Goal: Task Accomplishment & Management: Complete application form

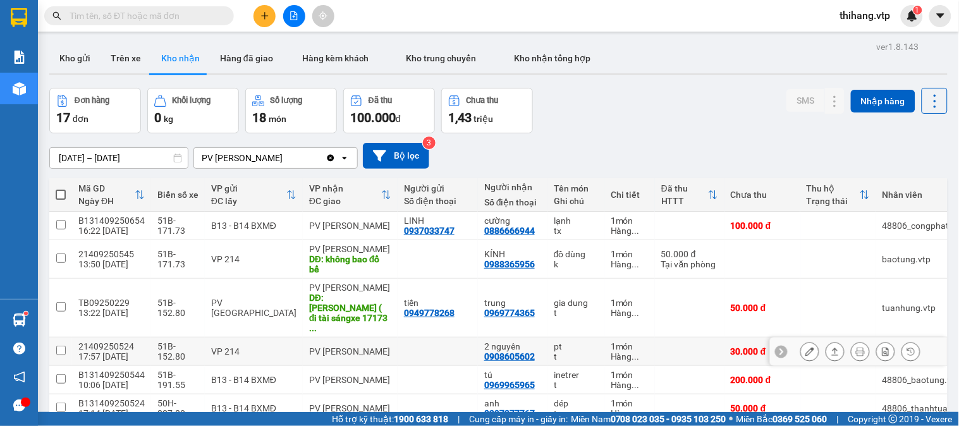
scroll to position [140, 0]
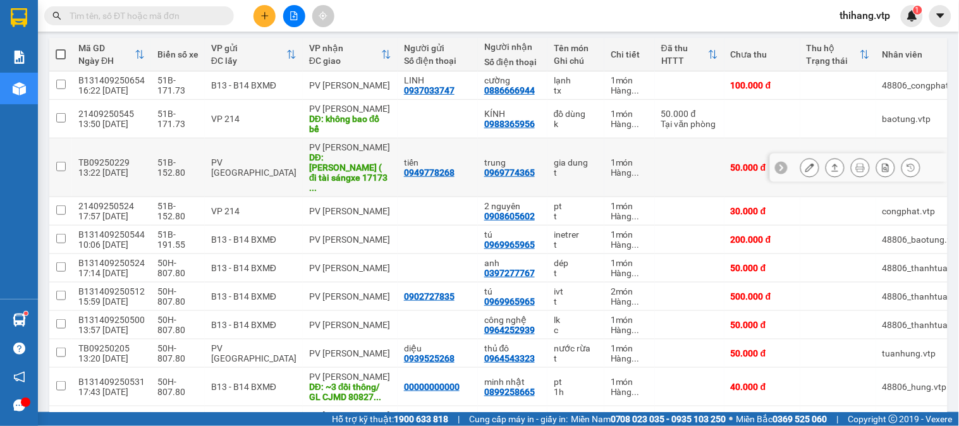
click at [805, 159] on button at bounding box center [810, 168] width 18 height 22
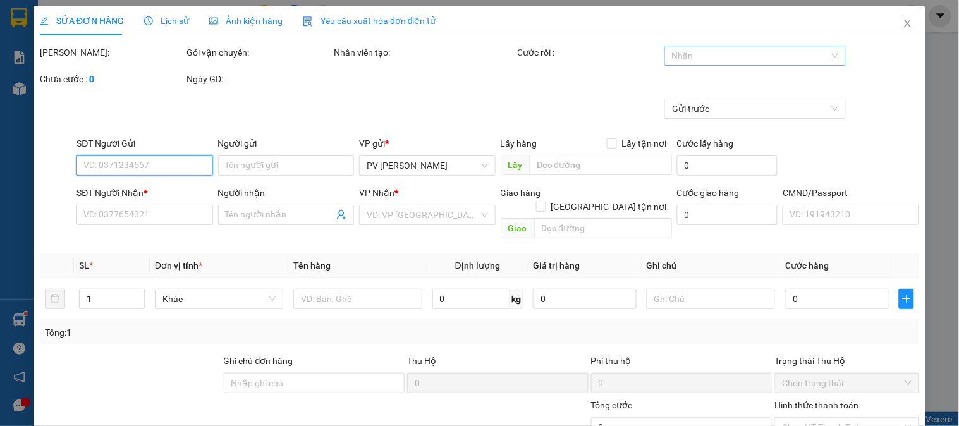
type input "0949778268"
type input "tiến"
type input "0969774365"
type input "trung"
type input "[PERSON_NAME] ( đi tài sángxe 17173 giao lại dxmd1309"
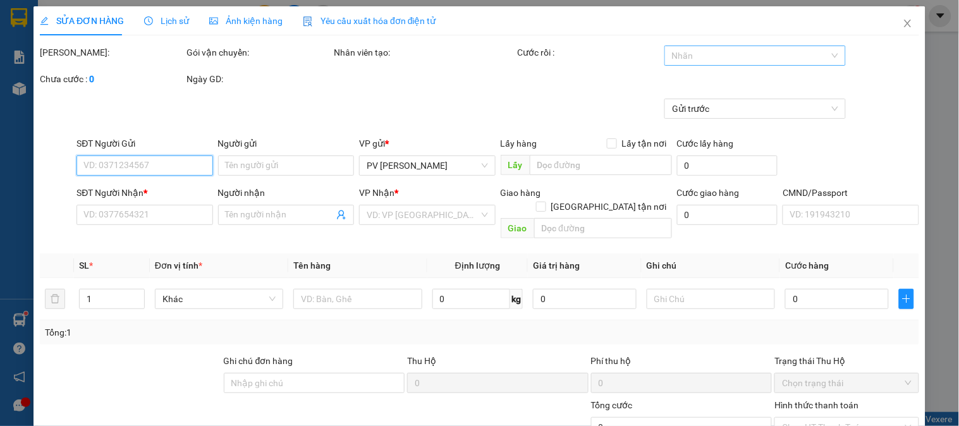
type input "50.000"
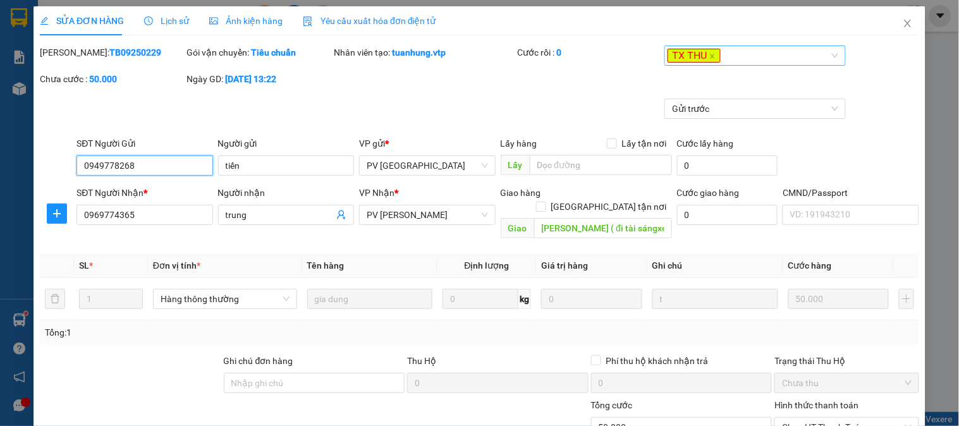
type input "2.500"
click at [738, 59] on div "TX THU" at bounding box center [749, 55] width 162 height 15
click at [904, 25] on icon "close" at bounding box center [907, 24] width 7 height 8
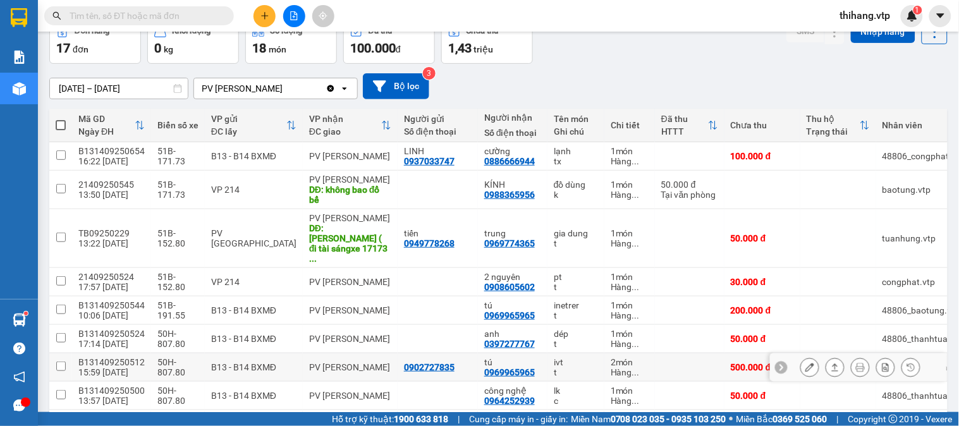
scroll to position [211, 0]
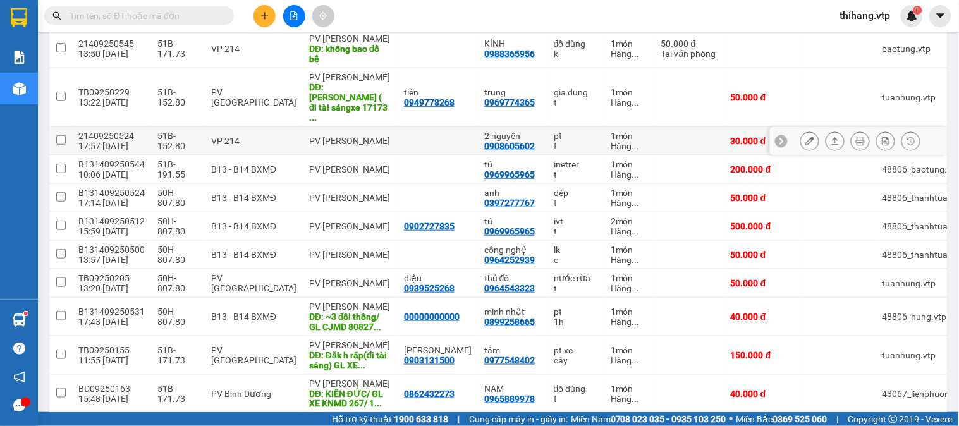
click at [805, 137] on icon at bounding box center [809, 141] width 9 height 9
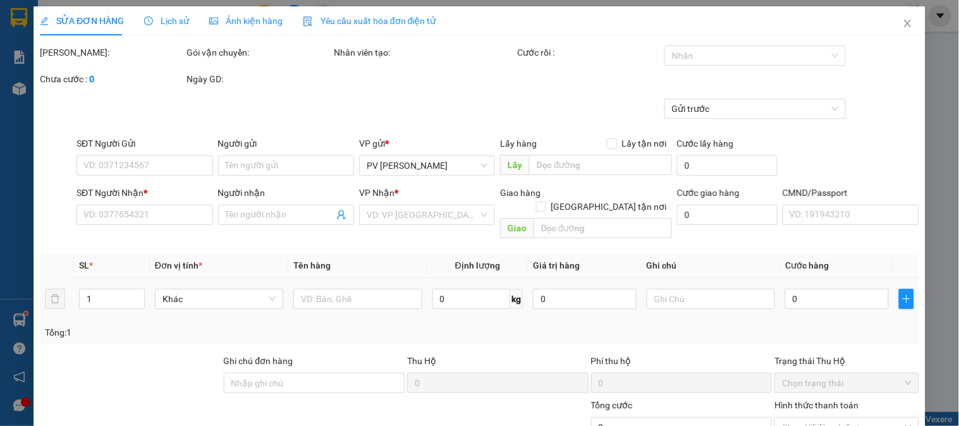
type input "0908605602"
type input "2 nguyên"
type input "30.000"
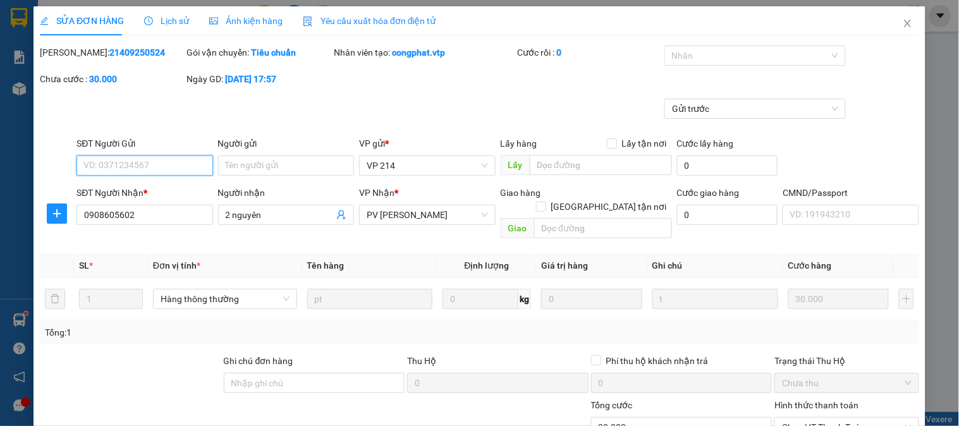
scroll to position [173, 0]
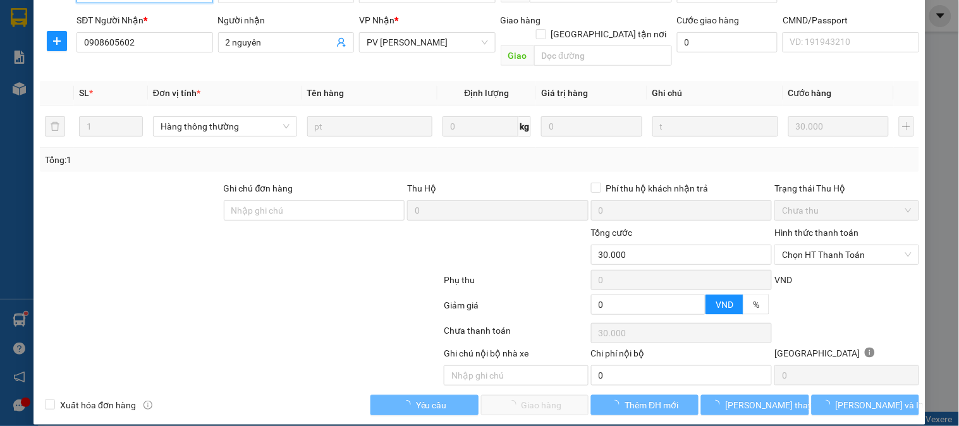
type input "1.500"
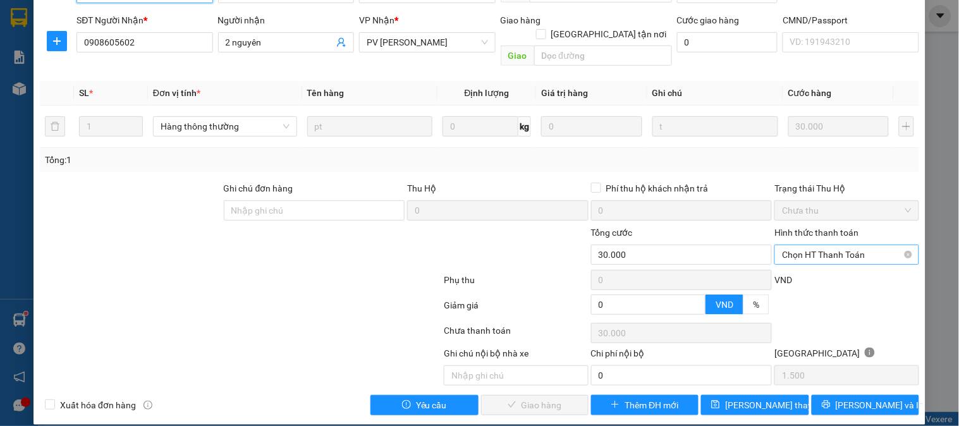
click at [803, 245] on span "Chọn HT Thanh Toán" at bounding box center [846, 254] width 129 height 19
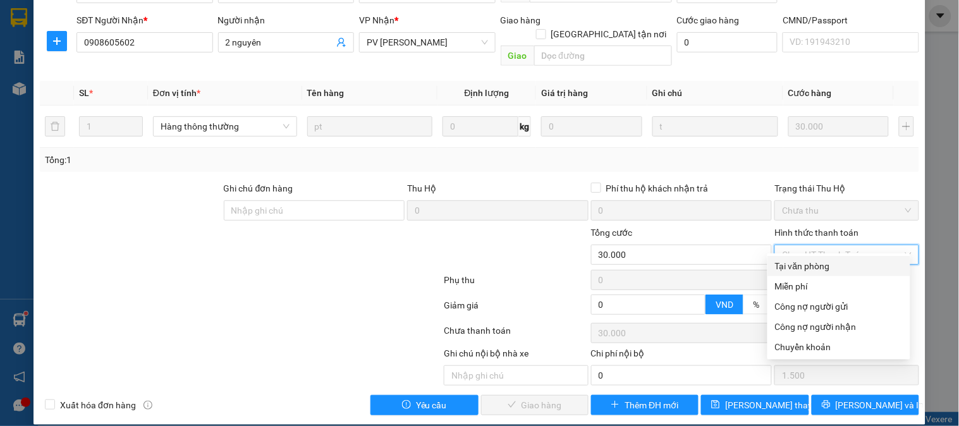
click at [810, 267] on div "Tại văn phòng" at bounding box center [839, 266] width 128 height 14
type input "0"
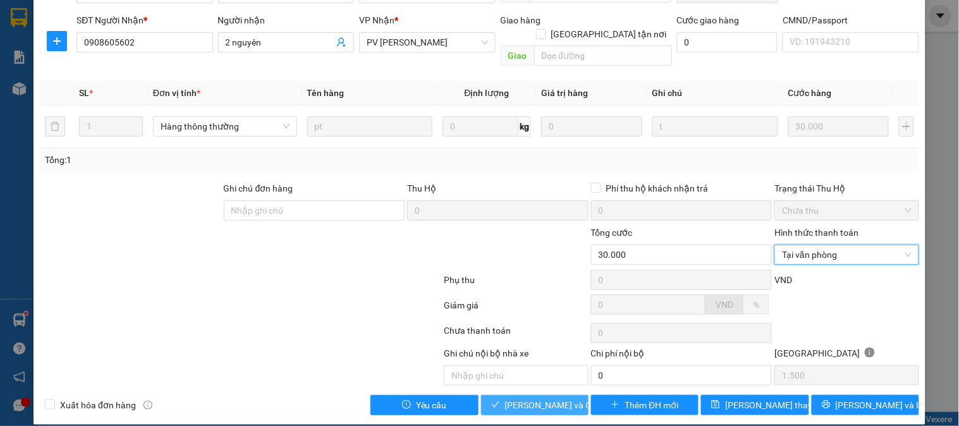
click at [558, 398] on span "[PERSON_NAME] và Giao hàng" at bounding box center [565, 405] width 121 height 14
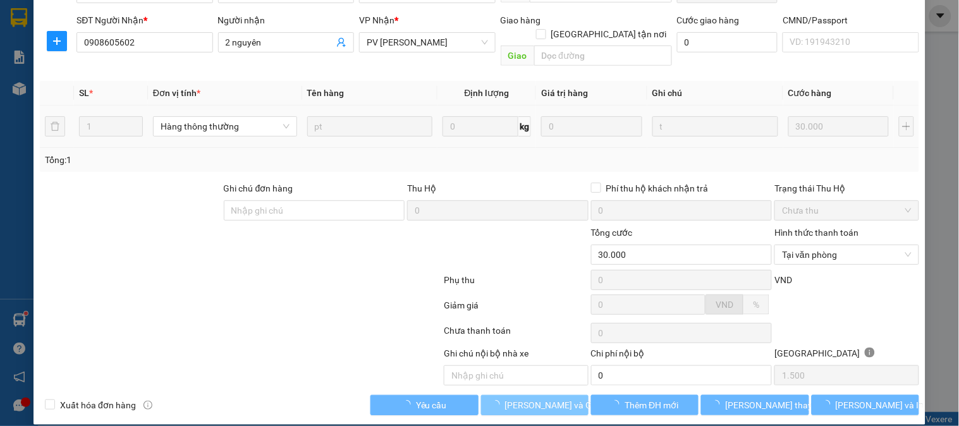
scroll to position [0, 0]
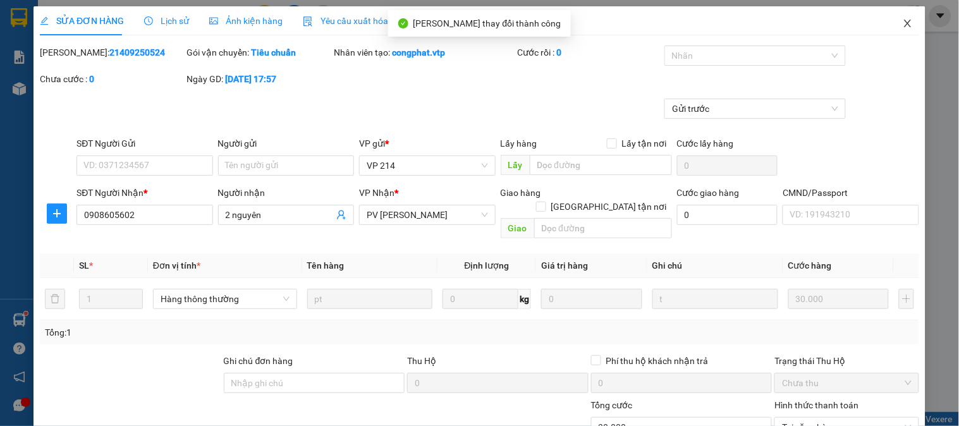
click at [903, 25] on icon "close" at bounding box center [908, 23] width 10 height 10
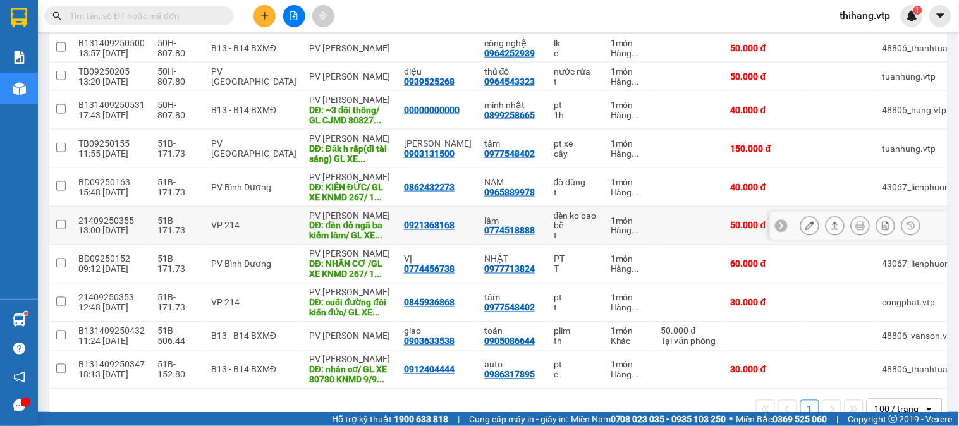
scroll to position [403, 0]
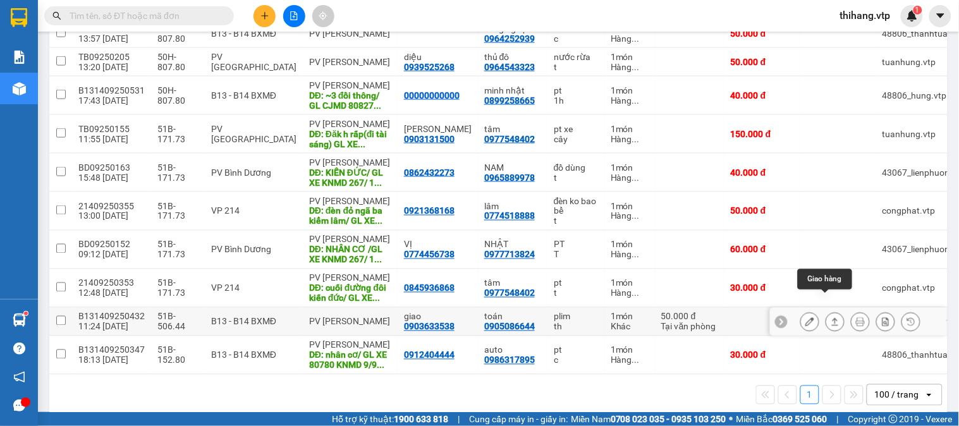
drag, startPoint x: 824, startPoint y: 302, endPoint x: 800, endPoint y: 295, distance: 24.8
click at [831, 317] on icon at bounding box center [835, 321] width 9 height 9
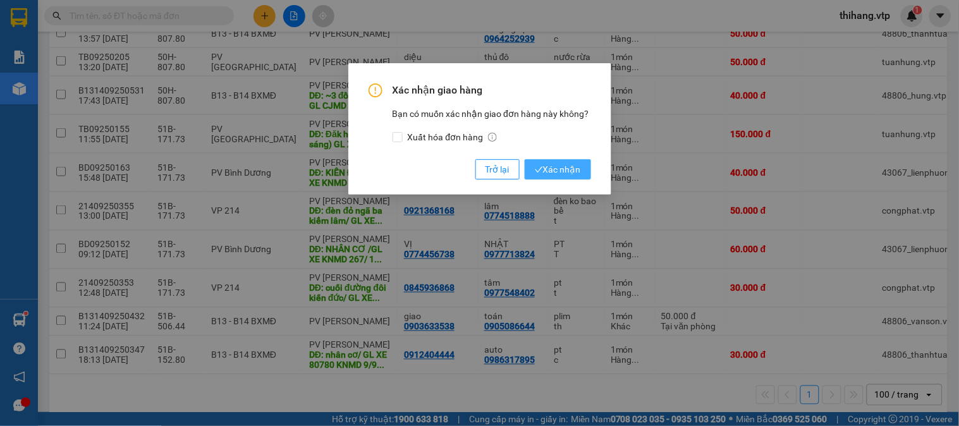
click at [554, 171] on span "Xác nhận" at bounding box center [558, 169] width 46 height 14
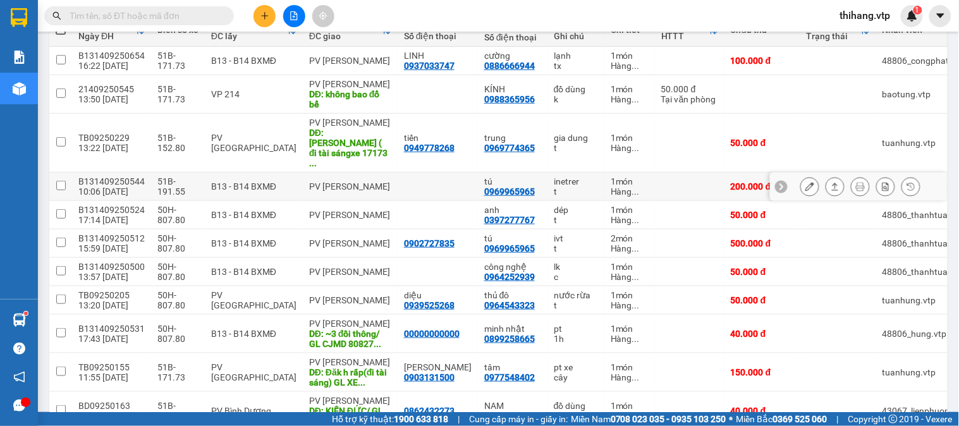
scroll to position [0, 0]
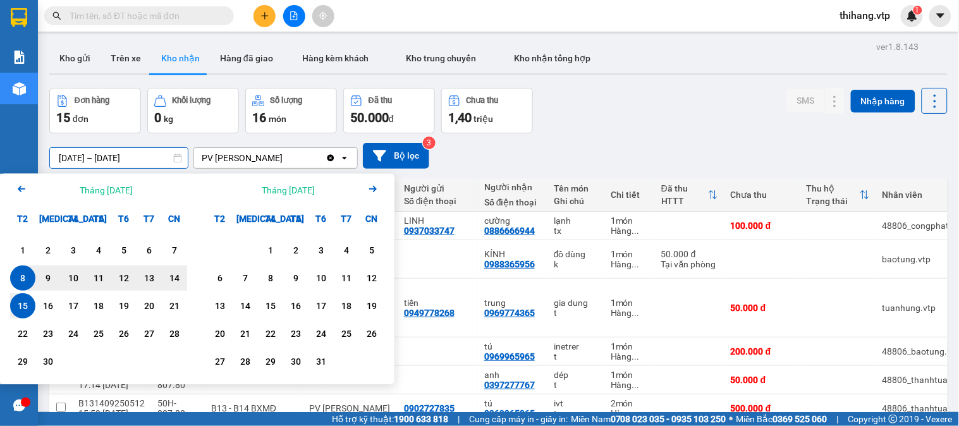
click at [165, 159] on input "[DATE] – [DATE]" at bounding box center [119, 158] width 138 height 20
click at [99, 279] on div "11" at bounding box center [99, 278] width 18 height 15
click at [28, 305] on div "15" at bounding box center [23, 305] width 18 height 15
click at [166, 160] on input "[DATE] – [DATE]" at bounding box center [119, 158] width 138 height 20
click at [113, 283] on div "12" at bounding box center [123, 278] width 25 height 25
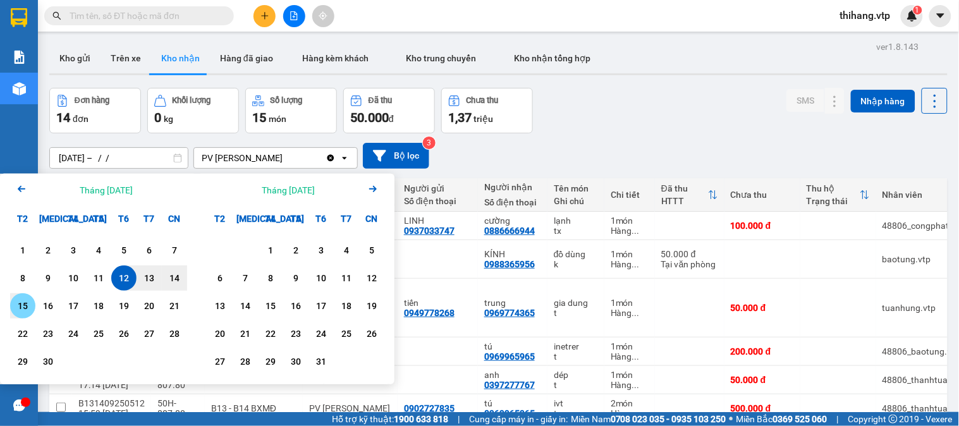
click at [26, 307] on div "15" at bounding box center [23, 305] width 18 height 15
type input "[DATE] – [DATE]"
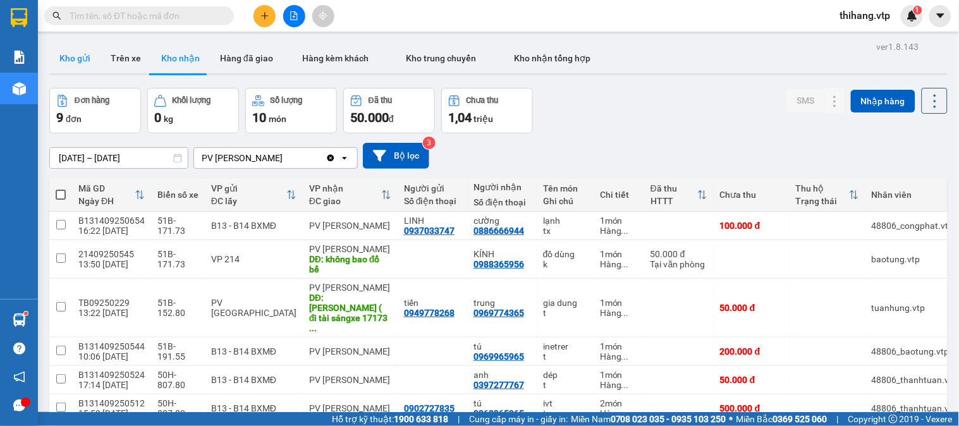
click at [74, 60] on button "Kho gửi" at bounding box center [74, 58] width 51 height 30
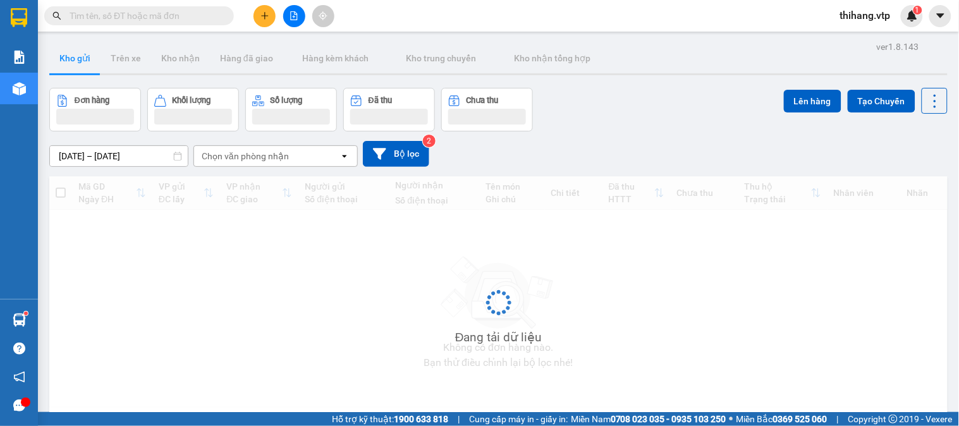
click at [263, 23] on button at bounding box center [264, 16] width 22 height 22
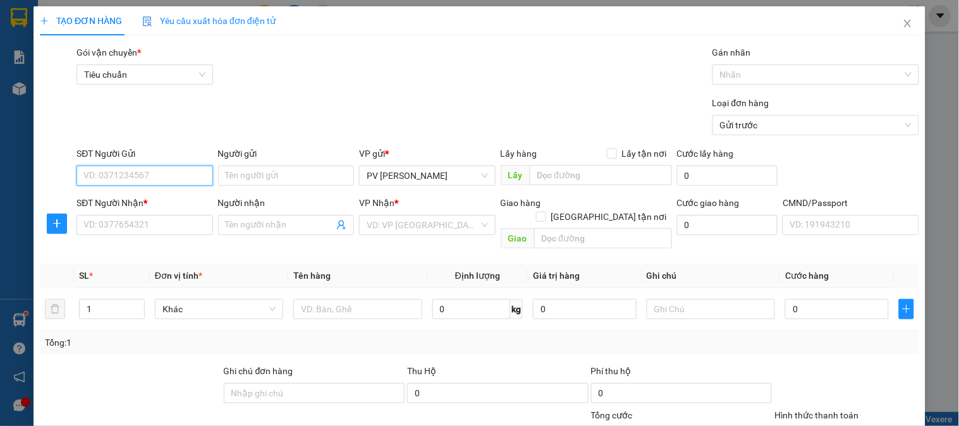
click at [130, 180] on input "SĐT Người Gửi" at bounding box center [144, 176] width 136 height 20
type input "0966272527"
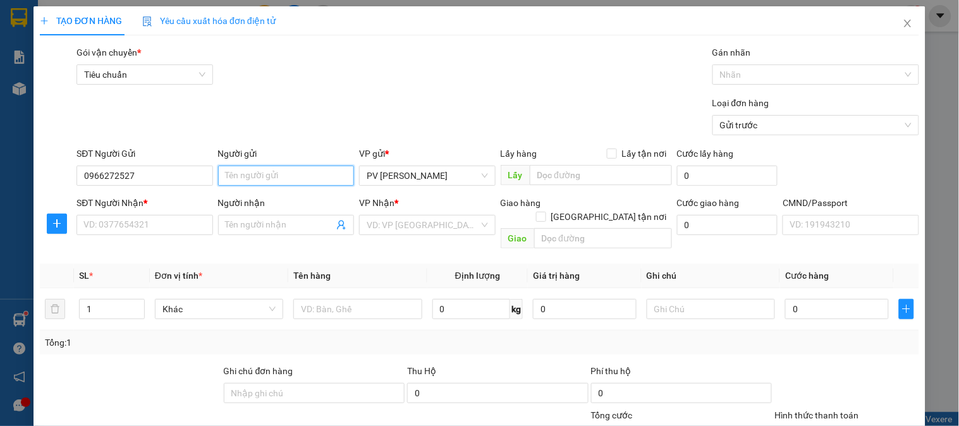
click at [268, 180] on input "Người gửi" at bounding box center [286, 176] width 136 height 20
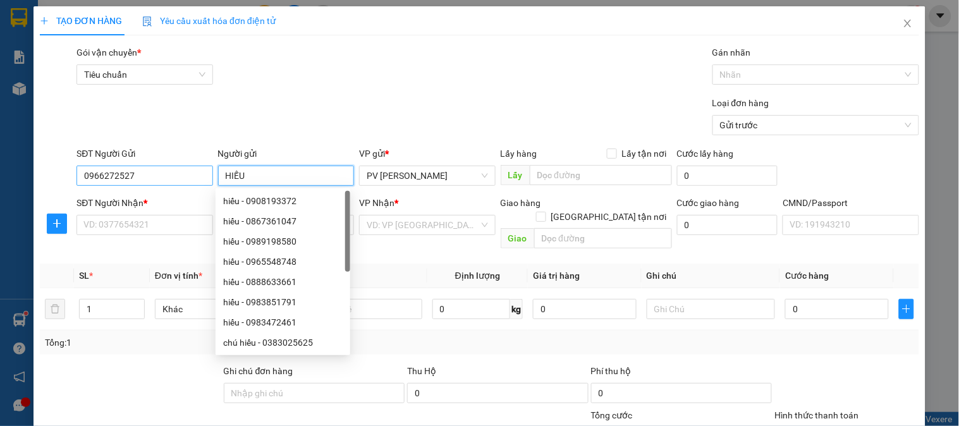
type input "HIẾU"
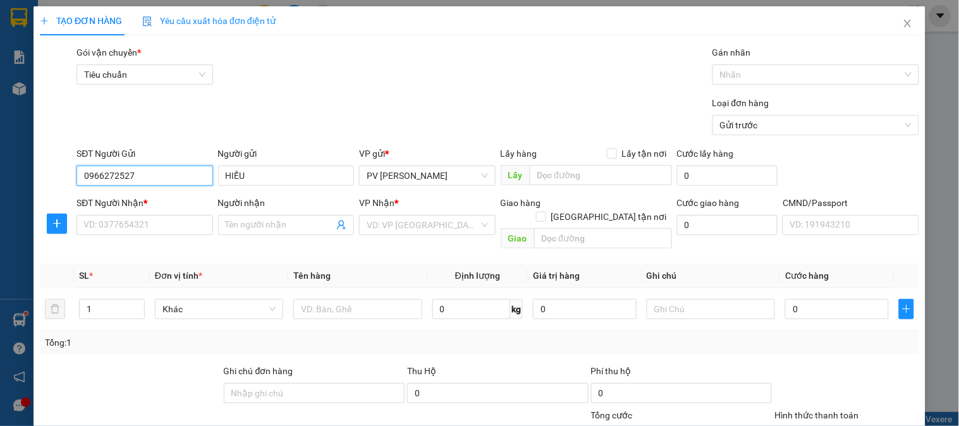
drag, startPoint x: 139, startPoint y: 181, endPoint x: 75, endPoint y: 177, distance: 64.6
click at [75, 177] on div "SĐT Người Gửi 0966272527 0966272527" at bounding box center [144, 169] width 141 height 44
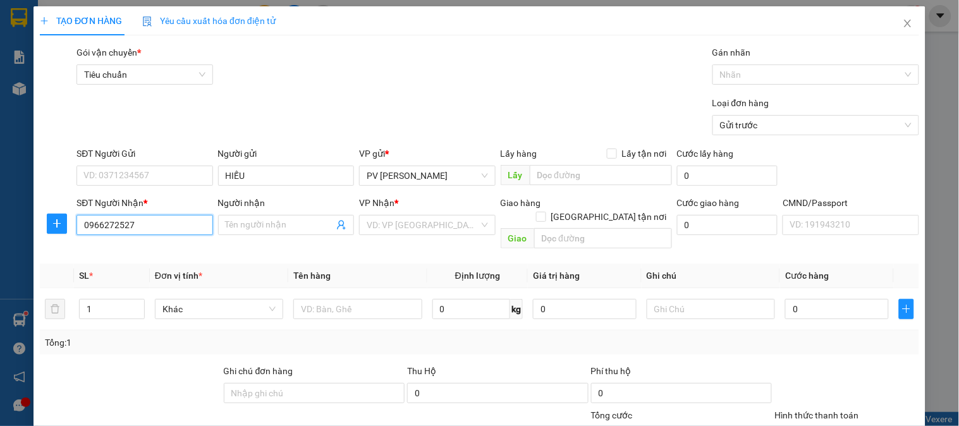
drag, startPoint x: 86, startPoint y: 175, endPoint x: 98, endPoint y: 224, distance: 50.7
type input "0966272527"
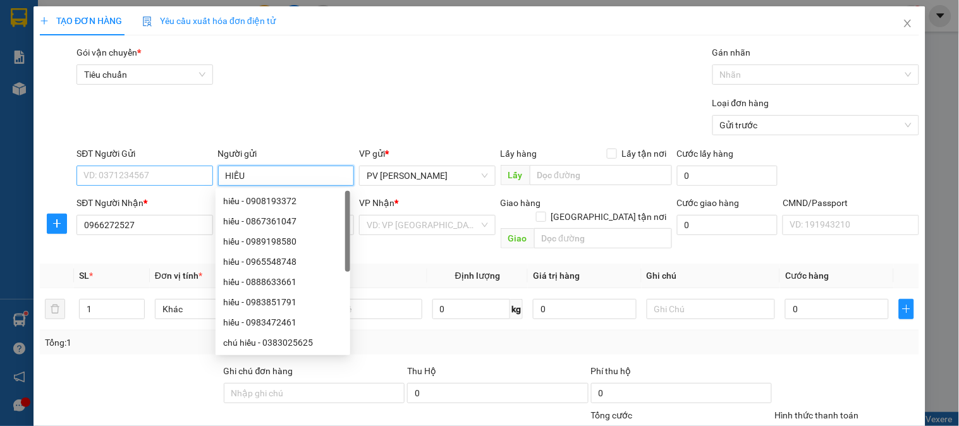
drag, startPoint x: 248, startPoint y: 171, endPoint x: 191, endPoint y: 171, distance: 57.5
click at [191, 171] on div "SĐT Người Gửi VD: 0371234567 Người gửi HIẾU VP gửi * PV [PERSON_NAME] Lấy hàng …" at bounding box center [498, 169] width 848 height 44
click at [159, 175] on input "SĐT Người Gửi" at bounding box center [144, 176] width 136 height 20
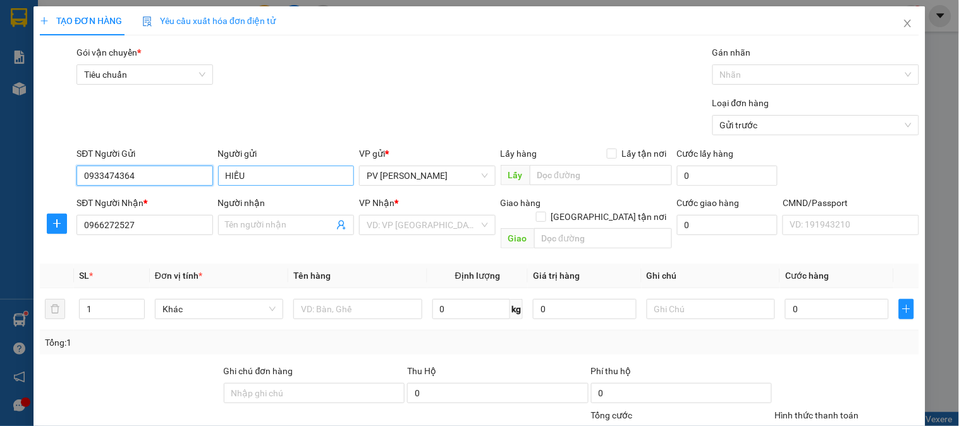
type input "0933474364"
drag, startPoint x: 247, startPoint y: 173, endPoint x: 233, endPoint y: 173, distance: 14.5
click at [224, 173] on input "HIẾU" at bounding box center [286, 176] width 136 height 20
type input "0966272527"
click at [267, 173] on input "Người gửi" at bounding box center [286, 176] width 136 height 20
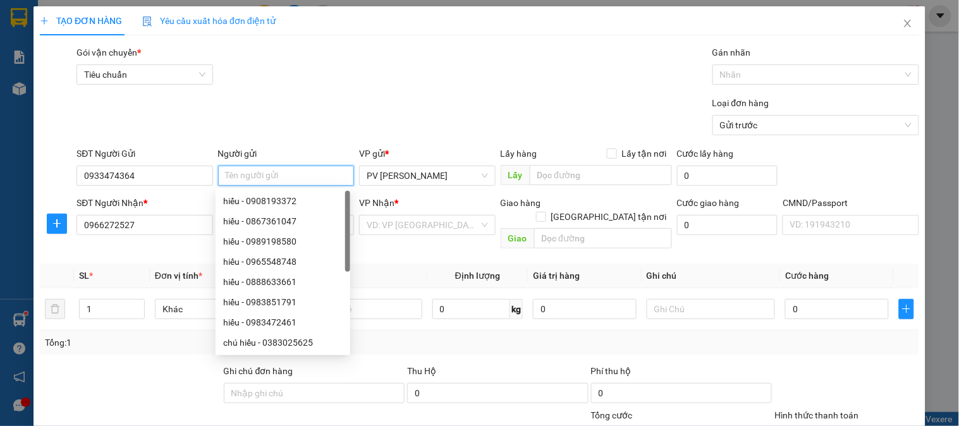
type input "D"
type input "ĐỨC"
click at [141, 269] on div "SL *" at bounding box center [112, 276] width 66 height 14
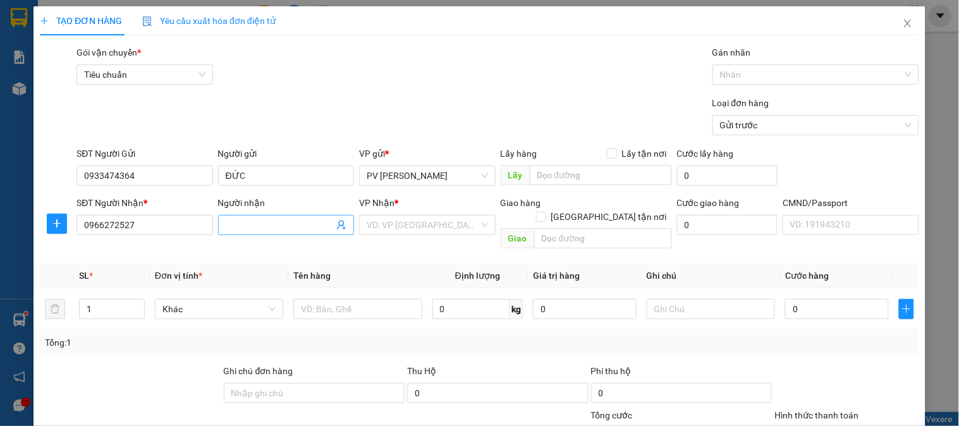
click at [259, 223] on input "Người nhận" at bounding box center [280, 225] width 108 height 14
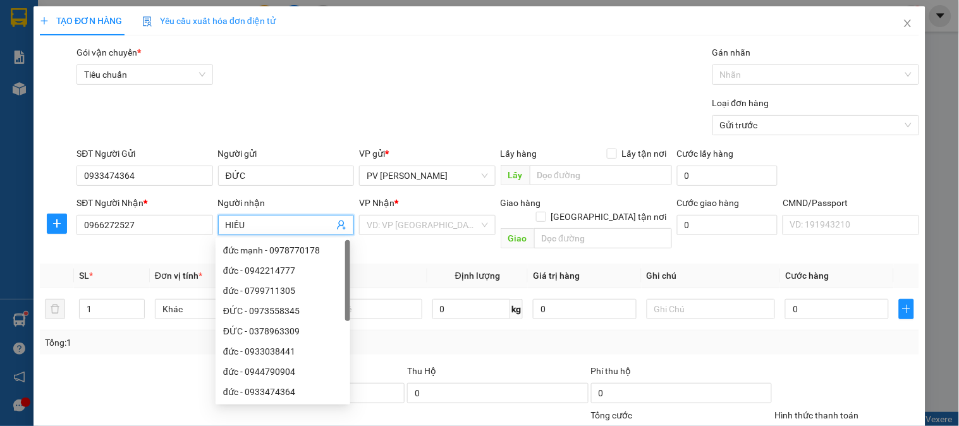
type input "HIẾU"
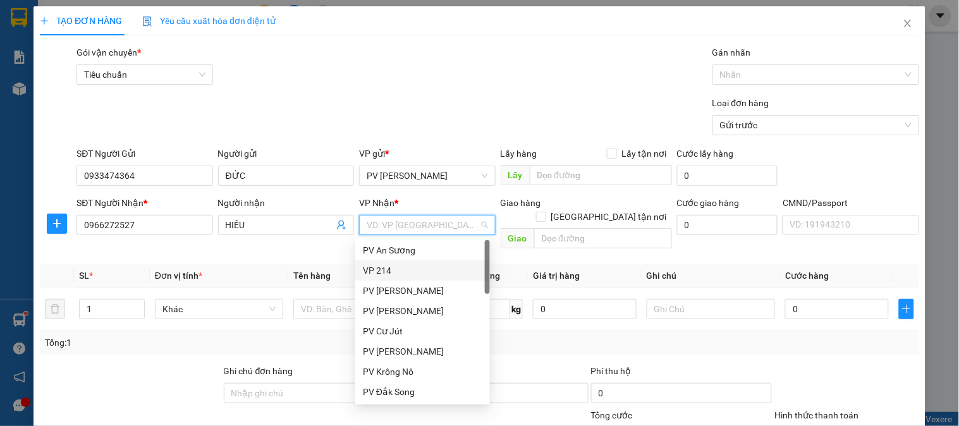
click at [393, 266] on div "VP 214" at bounding box center [422, 271] width 119 height 14
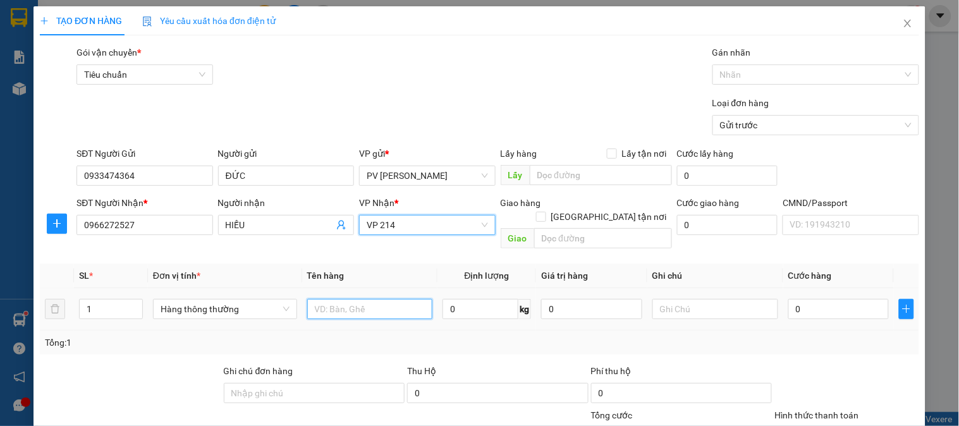
click at [356, 299] on input "text" at bounding box center [370, 309] width 126 height 20
type input "MÁY ĐO ĐẠT"
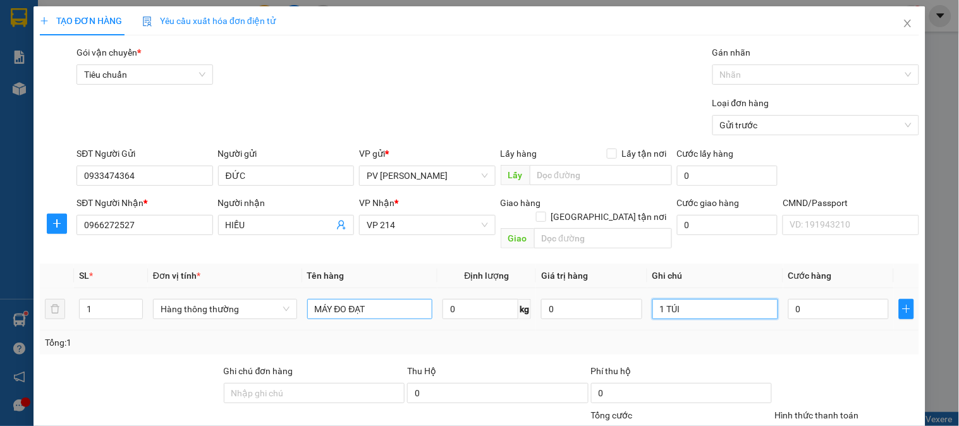
type input "1 TÚI"
type input "5"
type input "50"
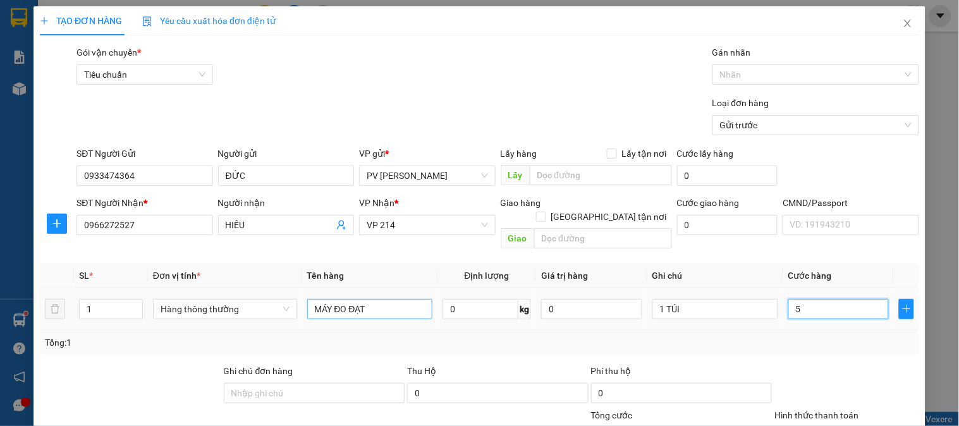
type input "50"
type input "500"
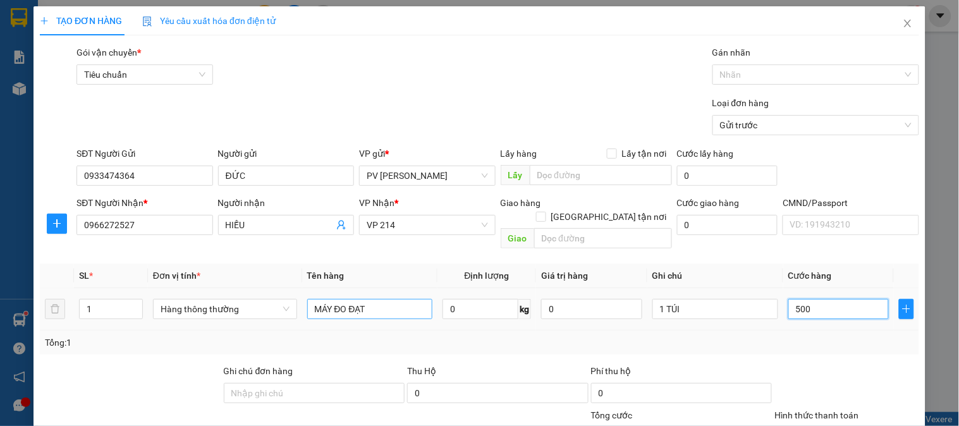
type input "5.000"
type input "50.000"
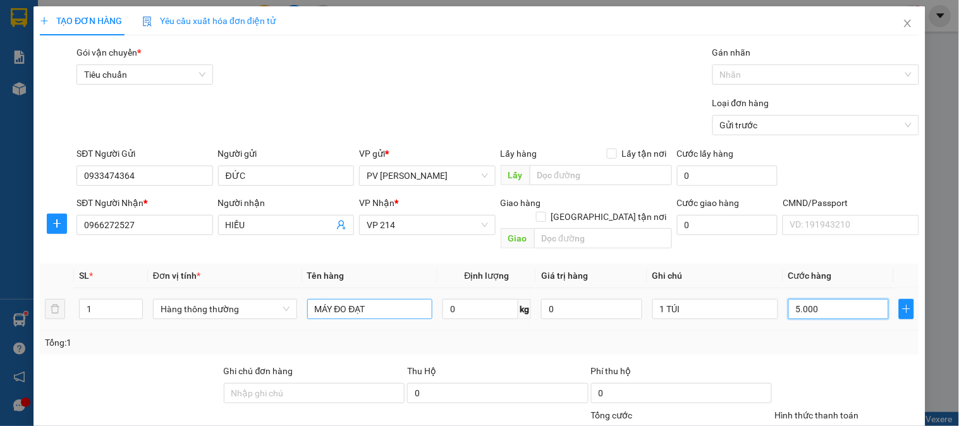
type input "50.000"
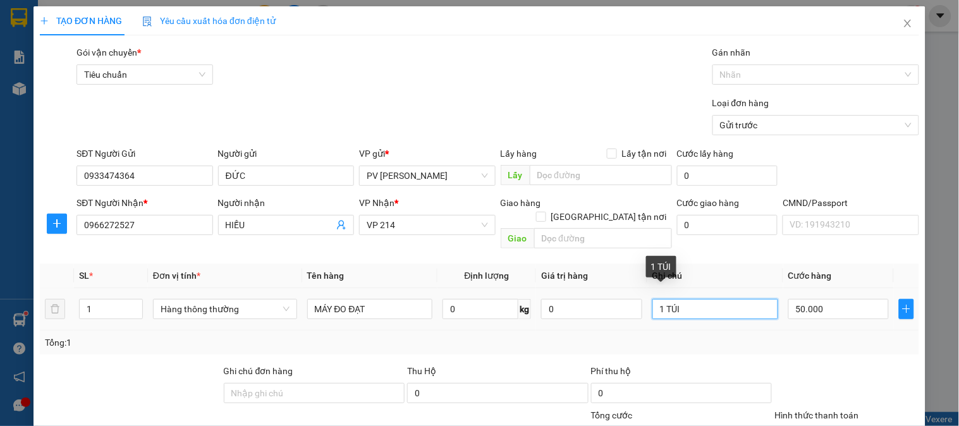
drag, startPoint x: 690, startPoint y: 293, endPoint x: 680, endPoint y: 291, distance: 10.8
click at [688, 299] on input "1 TÚI" at bounding box center [715, 309] width 126 height 20
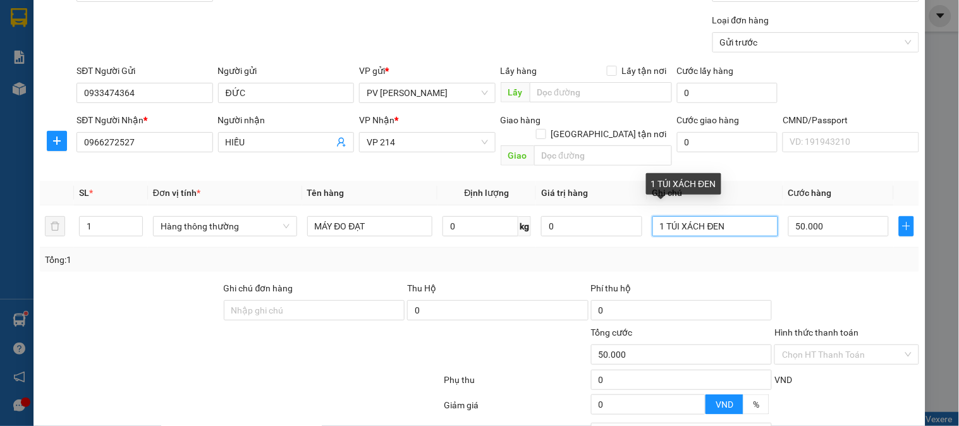
scroll to position [181, 0]
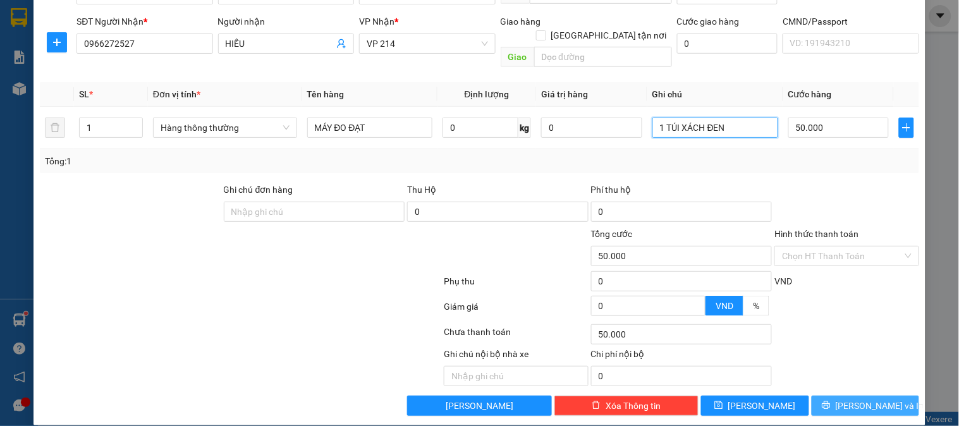
type input "1 TÚI XÁCH ĐEN"
click at [860, 399] on span "[PERSON_NAME] và In" at bounding box center [880, 406] width 89 height 14
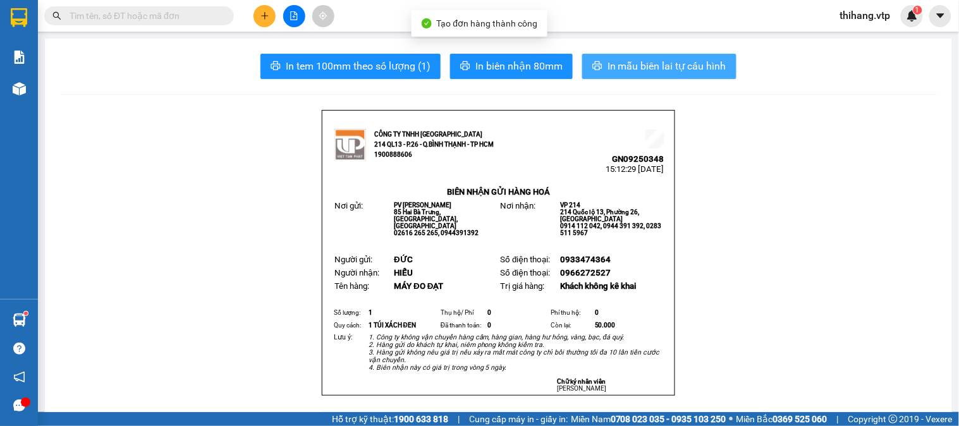
click at [616, 78] on button "In mẫu biên lai tự cấu hình" at bounding box center [659, 66] width 154 height 25
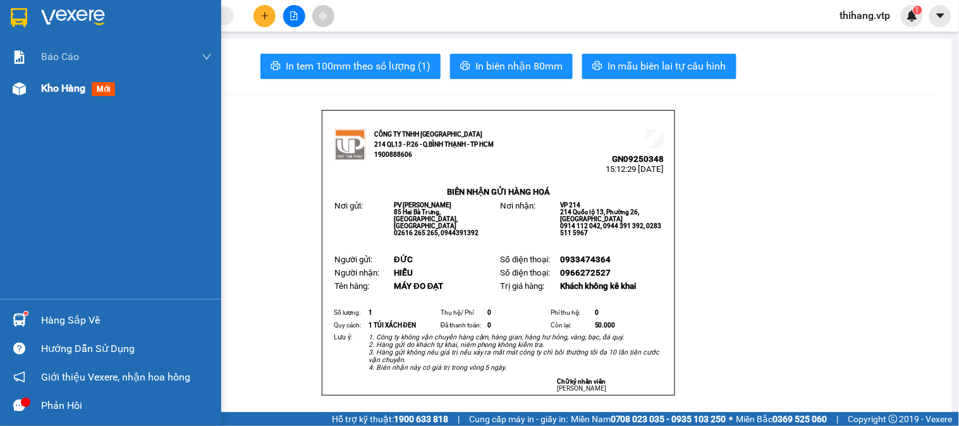
click at [40, 95] on div "Kho hàng mới" at bounding box center [110, 89] width 221 height 32
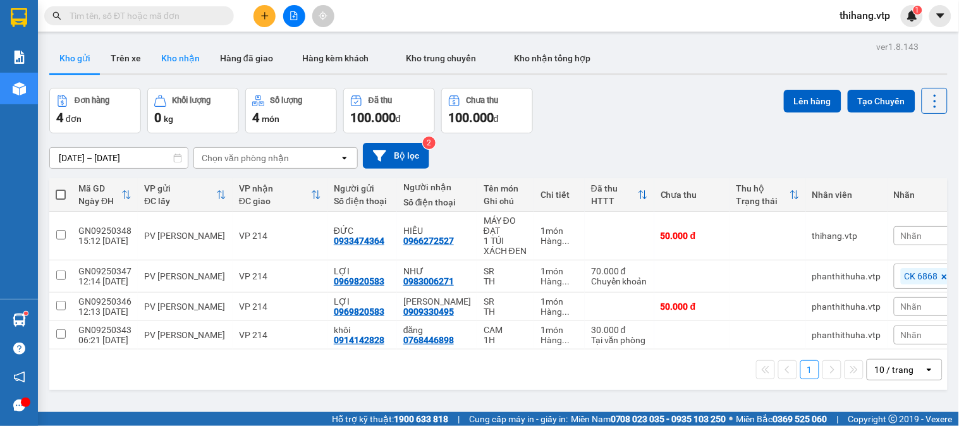
click at [169, 61] on button "Kho nhận" at bounding box center [180, 58] width 59 height 30
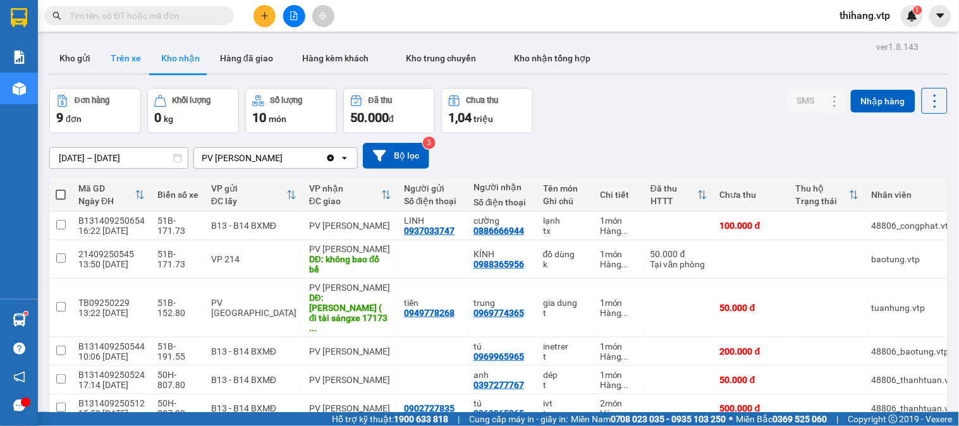
drag, startPoint x: 119, startPoint y: 60, endPoint x: 136, endPoint y: 59, distance: 17.1
click at [131, 59] on button "Trên xe" at bounding box center [126, 58] width 51 height 30
type input "[DATE] – [DATE]"
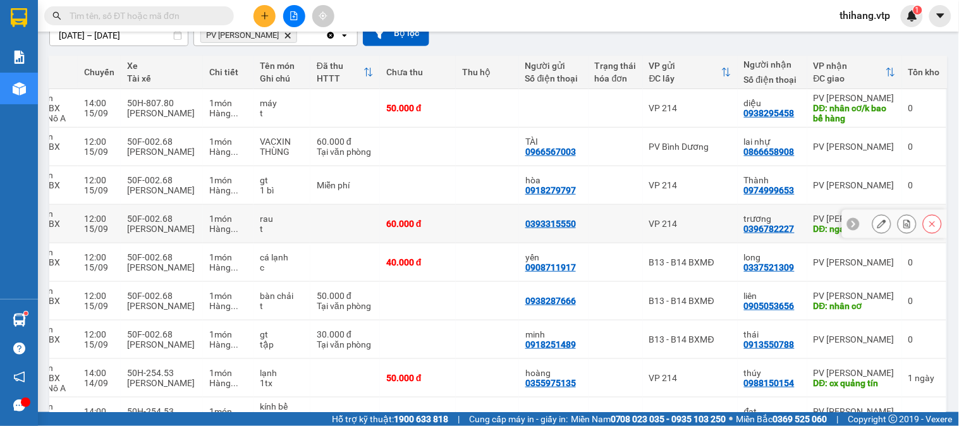
scroll to position [204, 0]
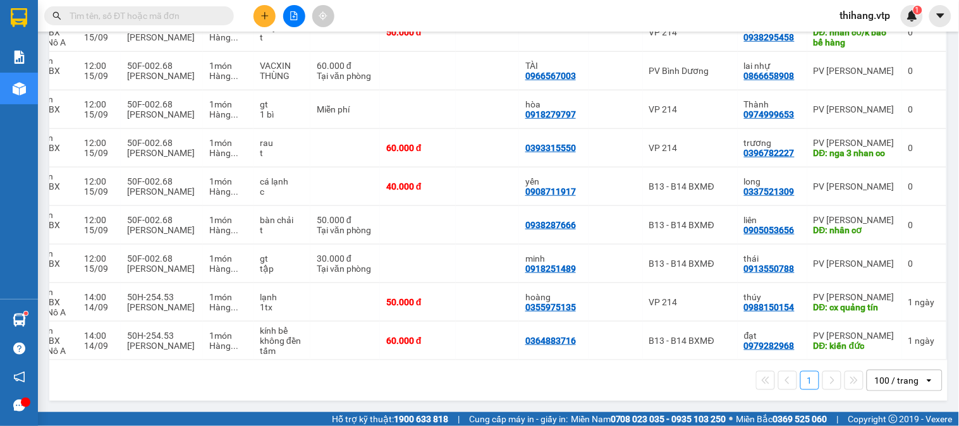
drag, startPoint x: 320, startPoint y: 360, endPoint x: 226, endPoint y: 369, distance: 93.9
click at [226, 369] on div "1 100 / trang open" at bounding box center [498, 380] width 898 height 40
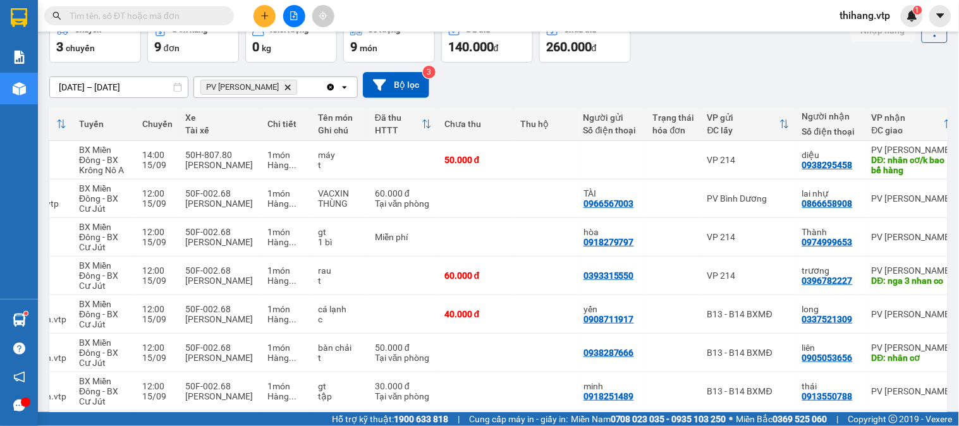
scroll to position [0, 0]
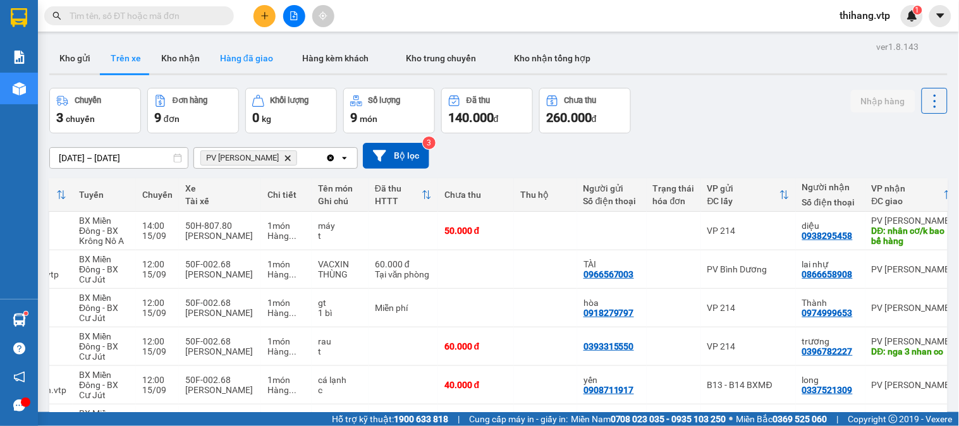
click at [215, 56] on button "Hàng đã giao" at bounding box center [246, 58] width 73 height 30
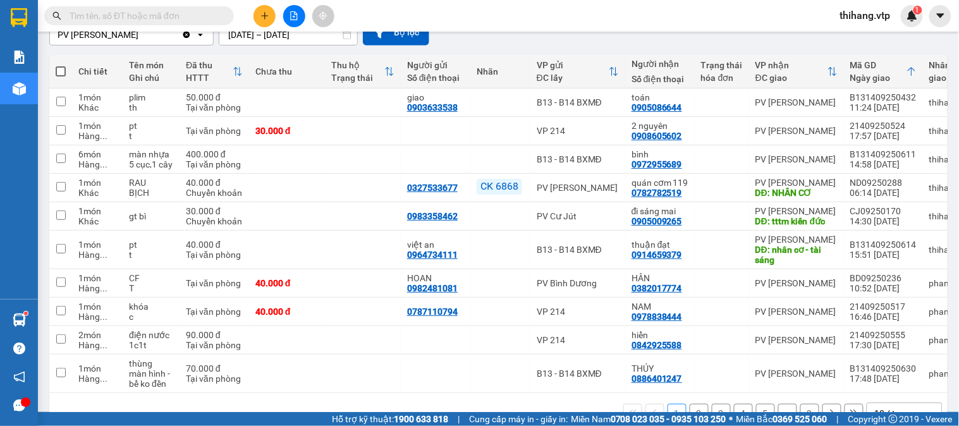
scroll to position [140, 0]
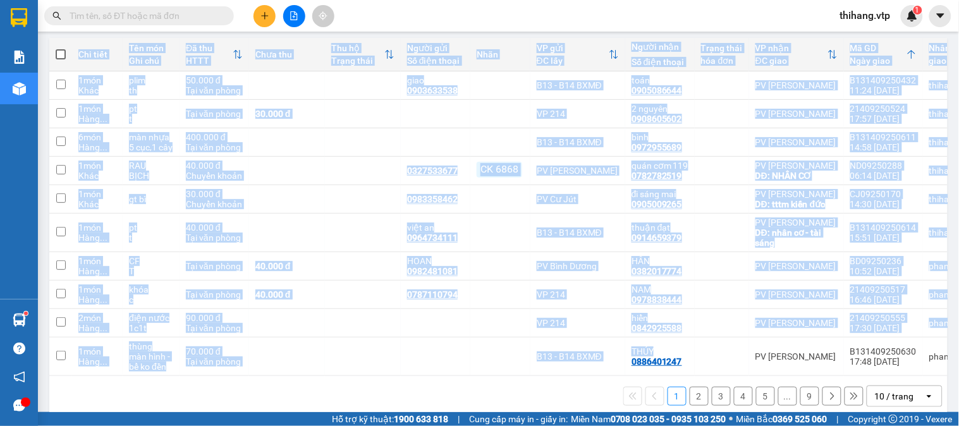
drag, startPoint x: 628, startPoint y: 376, endPoint x: 556, endPoint y: 384, distance: 71.8
click at [550, 382] on div "Chi tiết Tên món Ghi chú Đã thu HTTT Chưa thu Thu hộ Trạng thái Người gửi Số đi…" at bounding box center [498, 227] width 898 height 379
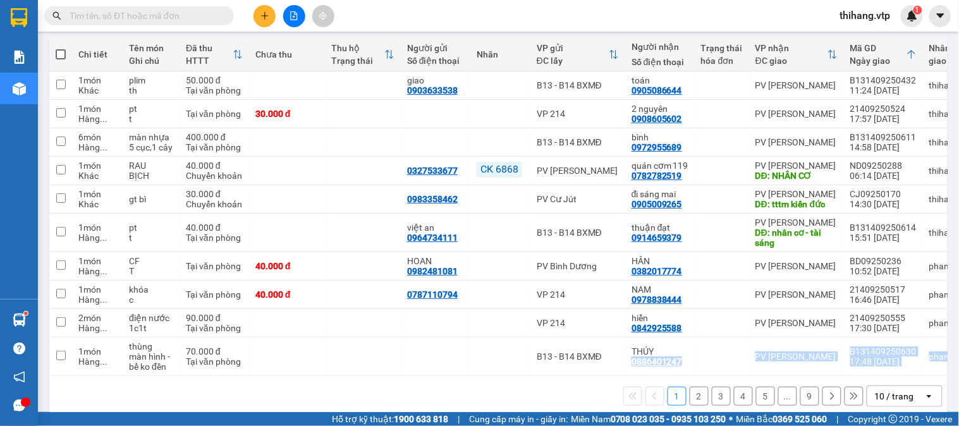
click at [556, 393] on div "1 2 3 4 5 ... 9 10 / trang open" at bounding box center [498, 396] width 888 height 21
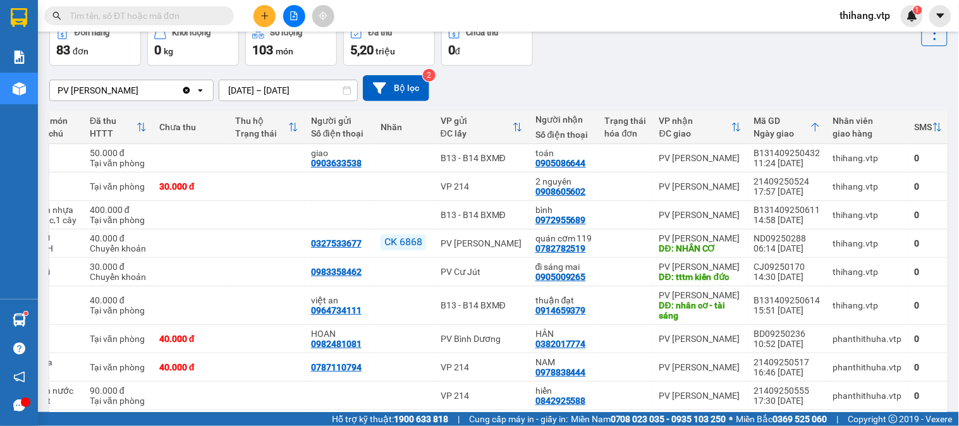
scroll to position [0, 0]
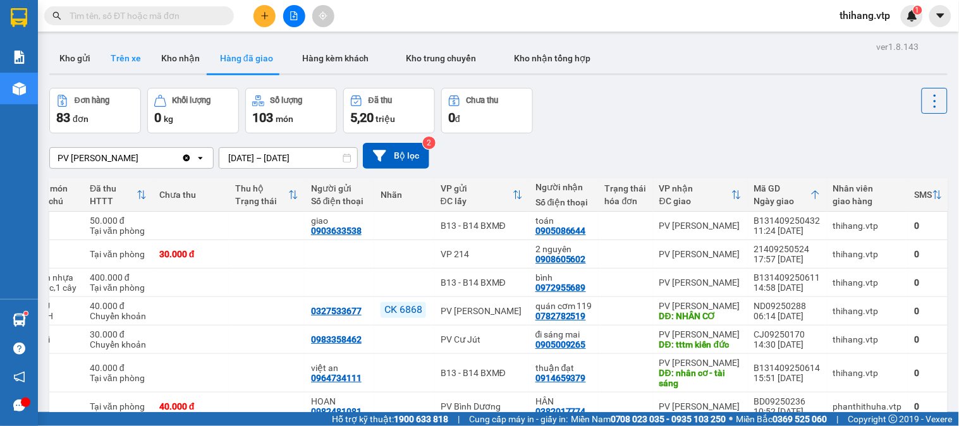
click at [130, 54] on button "Trên xe" at bounding box center [126, 58] width 51 height 30
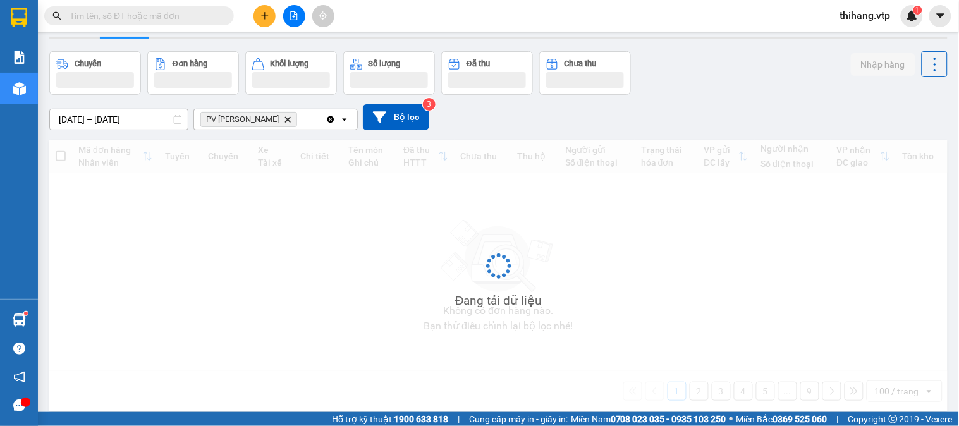
scroll to position [58, 0]
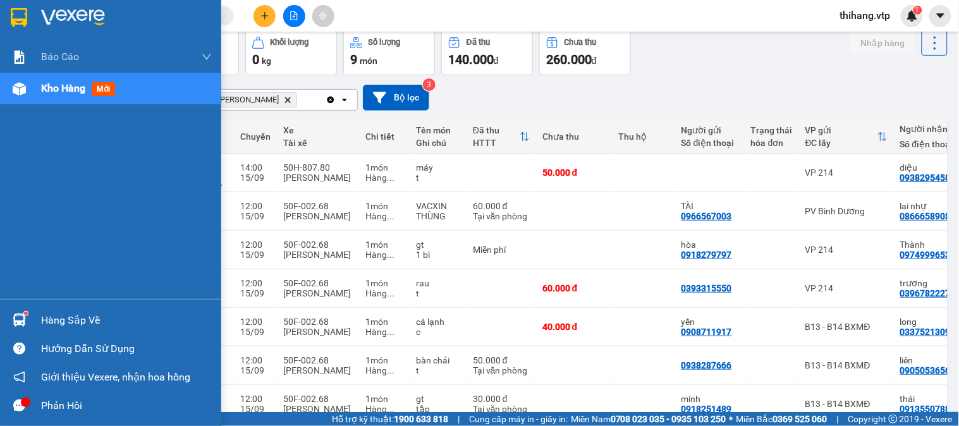
click at [23, 320] on img at bounding box center [19, 320] width 13 height 13
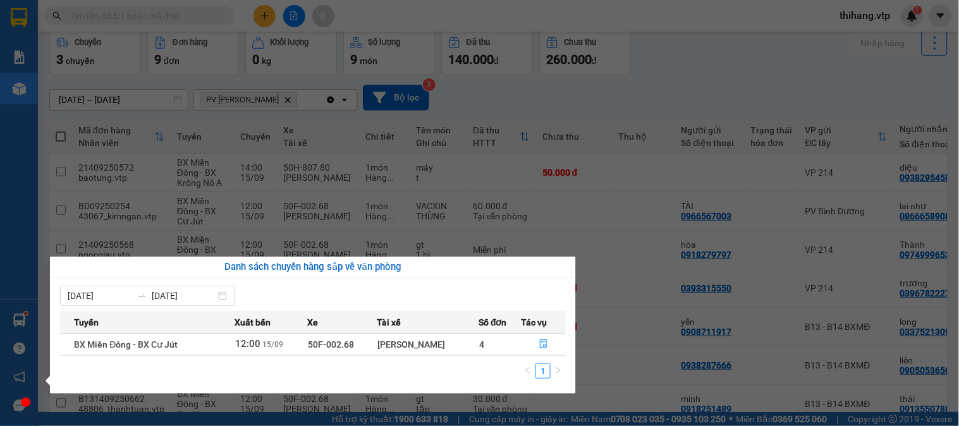
click at [620, 198] on section "Kết quả tìm kiếm ( 0 ) Bộ lọc No Data thihang.vtp 1 Báo cáo BC giao hàng (nhà x…" at bounding box center [479, 213] width 959 height 426
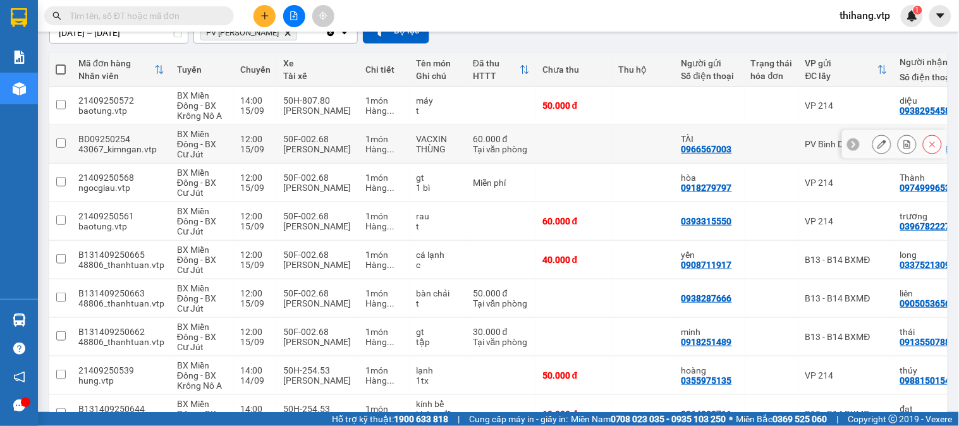
scroll to position [204, 0]
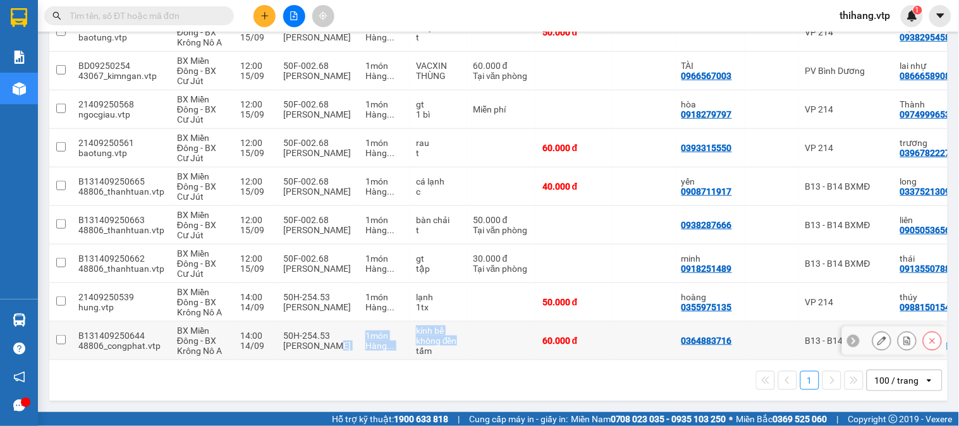
drag, startPoint x: 329, startPoint y: 355, endPoint x: 412, endPoint y: 354, distance: 82.8
click at [412, 354] on tr "B131409250644 48806_congphat.vtp BX Miền Đông - BX Krông Nô A 14:00 [DATE] 50H-…" at bounding box center [576, 341] width 1054 height 39
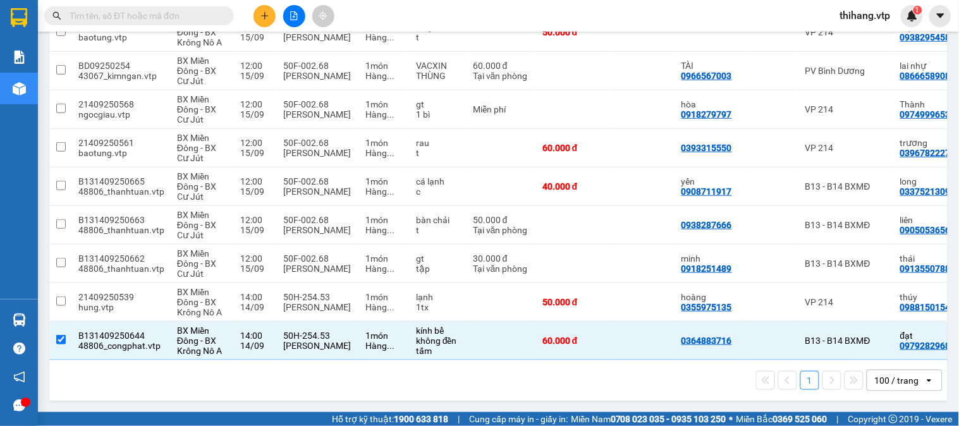
click at [392, 375] on div "1 100 / trang open" at bounding box center [498, 380] width 888 height 21
drag, startPoint x: 382, startPoint y: 354, endPoint x: 510, endPoint y: 357, distance: 127.1
click at [512, 356] on div "Mã đơn hàng Nhân viên Tuyến Chuyến Xe Tài xế Chi tiết Tên món Ghi chú Đã thu HT…" at bounding box center [498, 170] width 898 height 381
drag, startPoint x: 485, startPoint y: 370, endPoint x: 407, endPoint y: 373, distance: 78.4
click at [485, 371] on div "1 100 / trang open" at bounding box center [498, 380] width 888 height 21
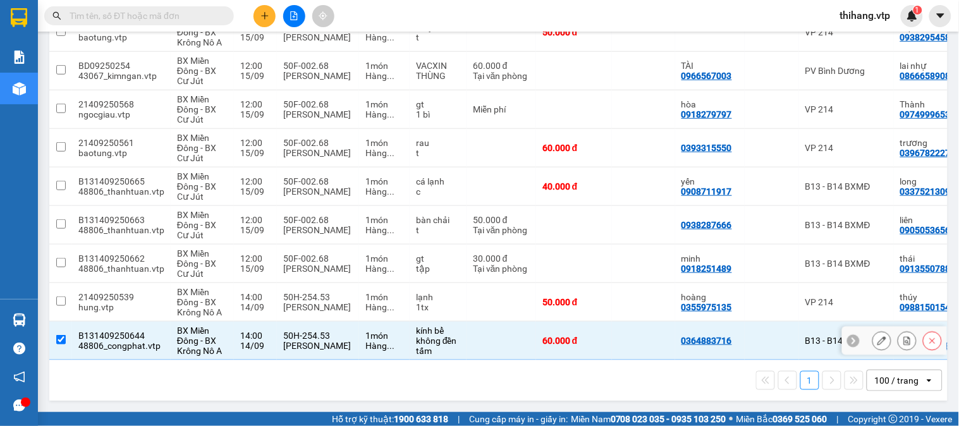
click at [59, 336] on input "checkbox" at bounding box center [60, 339] width 9 height 9
checkbox input "false"
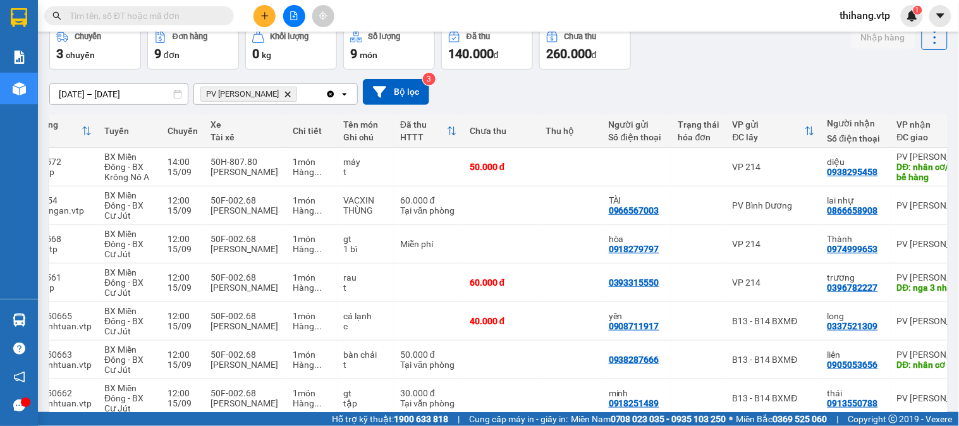
scroll to position [0, 0]
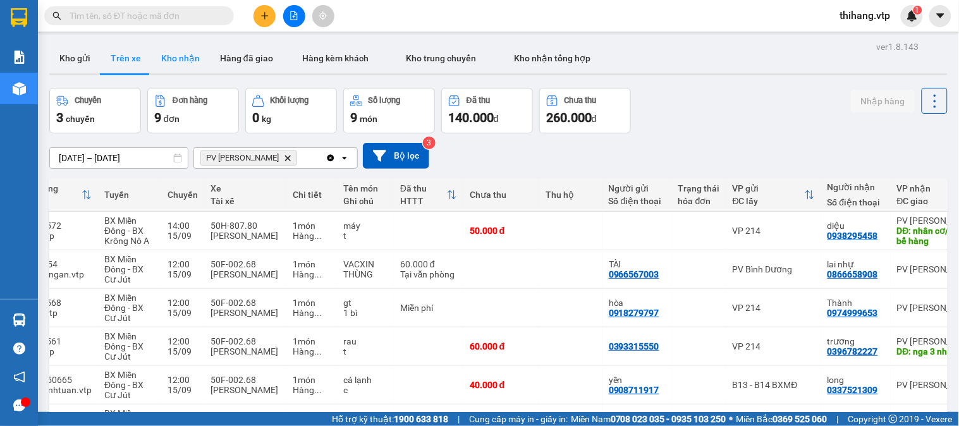
click at [176, 67] on button "Kho nhận" at bounding box center [180, 58] width 59 height 30
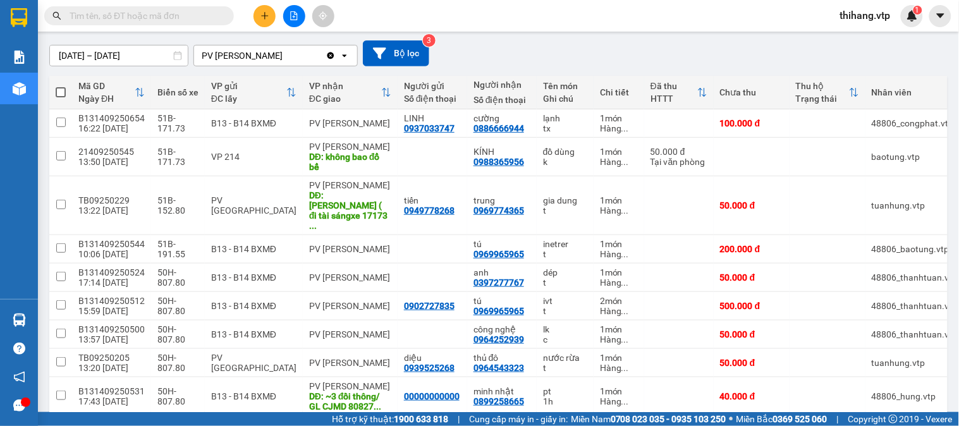
scroll to position [140, 0]
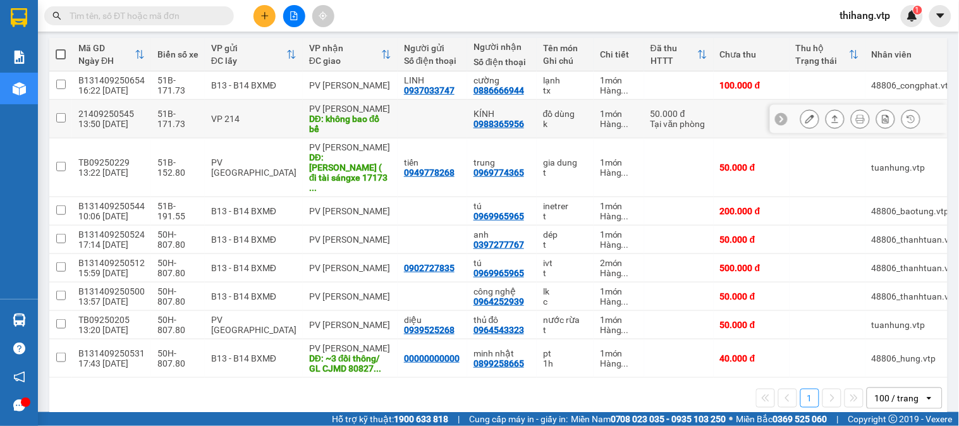
click at [831, 118] on icon at bounding box center [835, 118] width 9 height 9
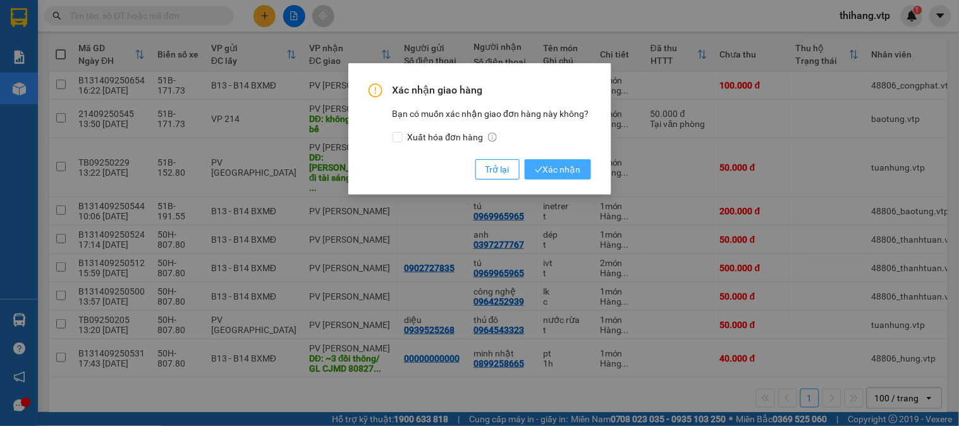
click at [542, 166] on icon "check" at bounding box center [539, 170] width 8 height 8
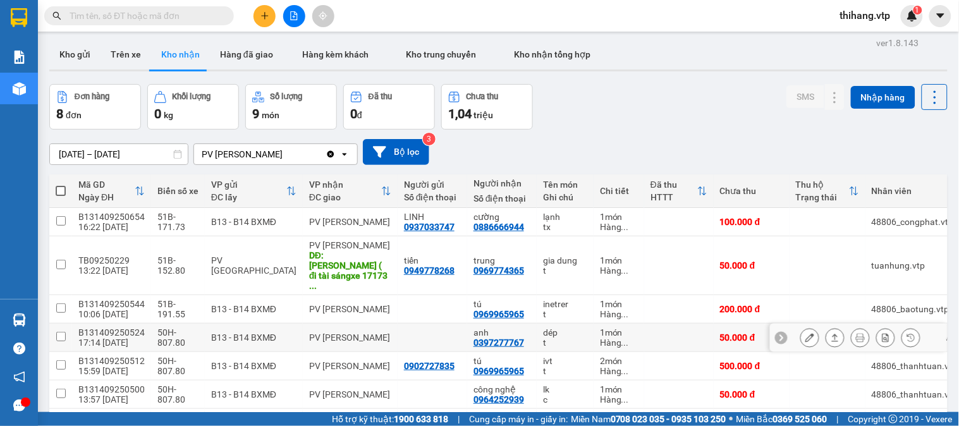
scroll to position [0, 0]
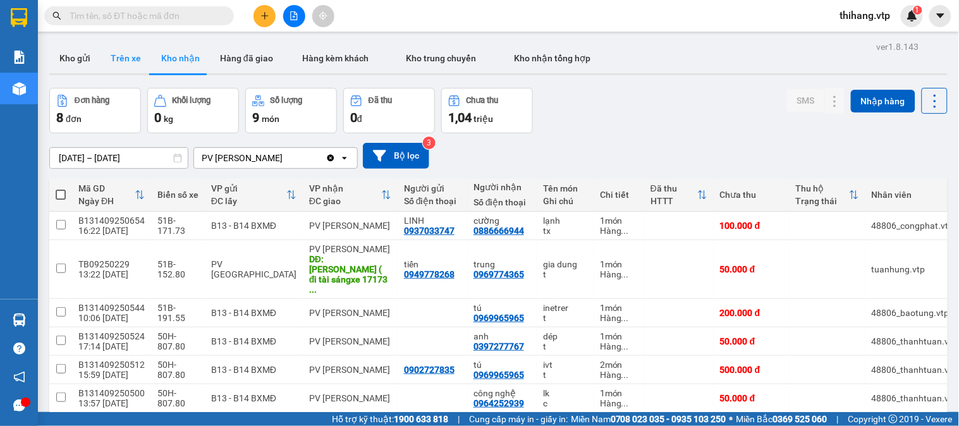
click at [116, 55] on button "Trên xe" at bounding box center [126, 58] width 51 height 30
type input "[DATE] – [DATE]"
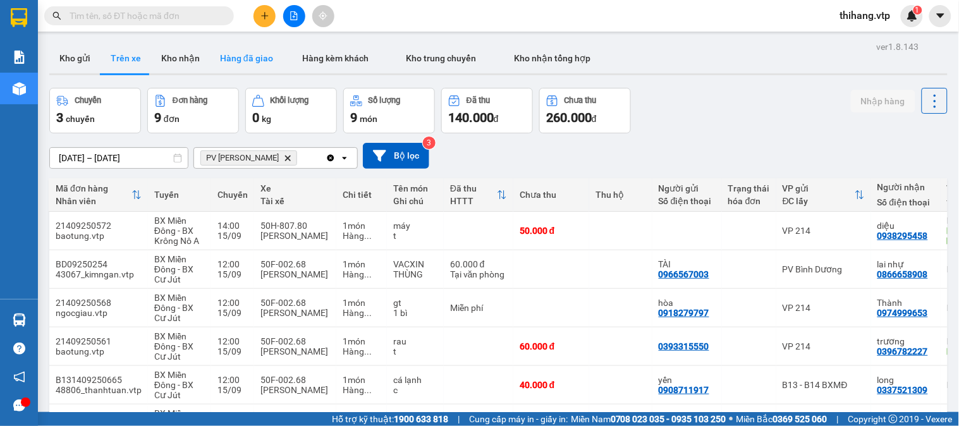
click at [226, 58] on button "Hàng đã giao" at bounding box center [246, 58] width 73 height 30
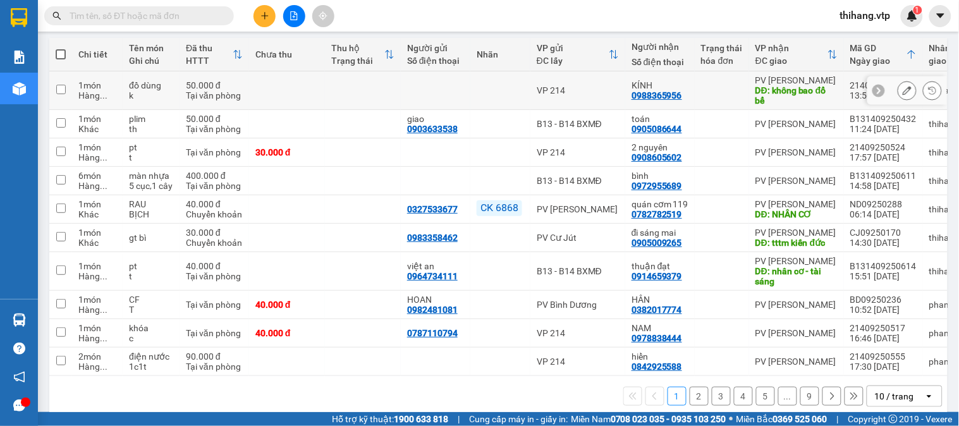
scroll to position [162, 0]
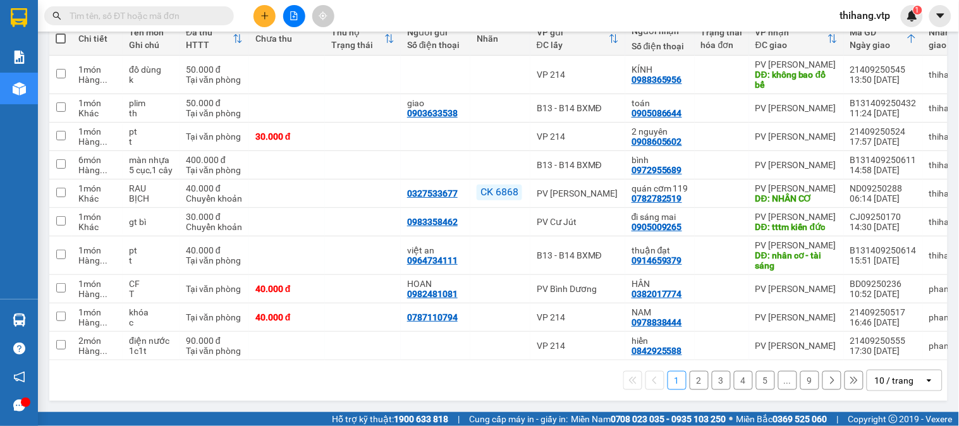
click at [693, 382] on button "2" at bounding box center [699, 380] width 19 height 19
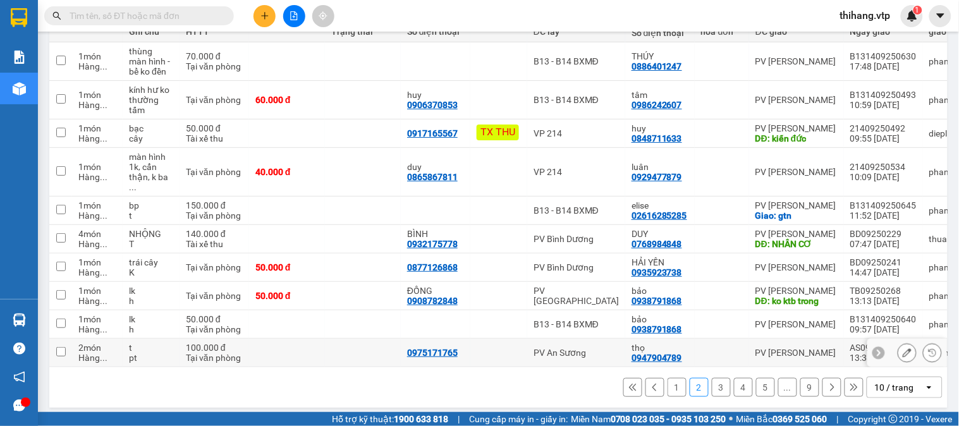
scroll to position [172, 0]
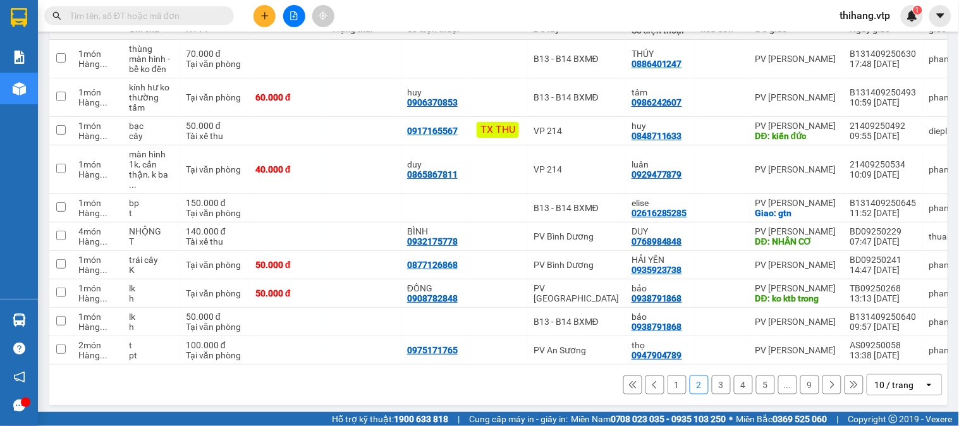
drag, startPoint x: 877, startPoint y: 382, endPoint x: 876, endPoint y: 371, distance: 10.8
click at [877, 379] on div "10 / trang" at bounding box center [894, 385] width 39 height 13
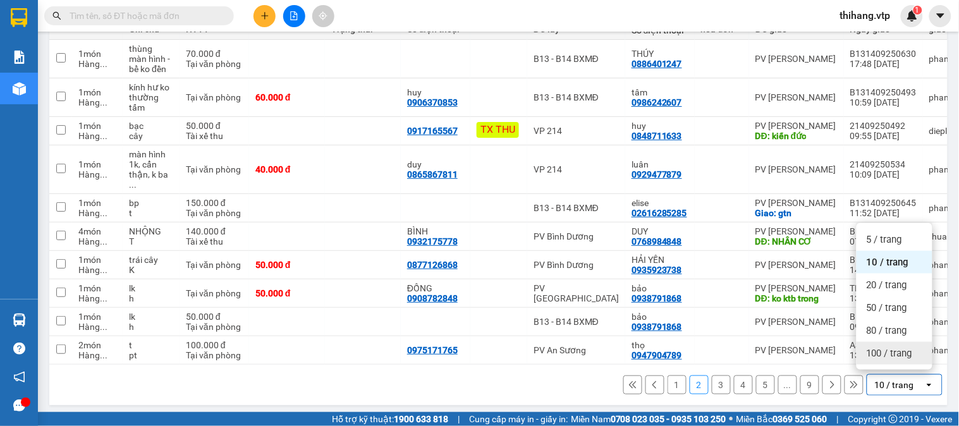
click at [874, 357] on span "100 / trang" at bounding box center [890, 353] width 46 height 13
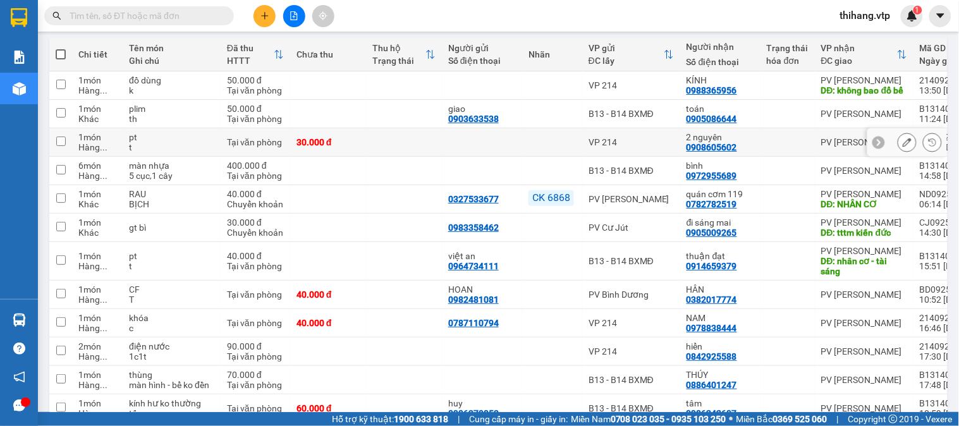
scroll to position [0, 0]
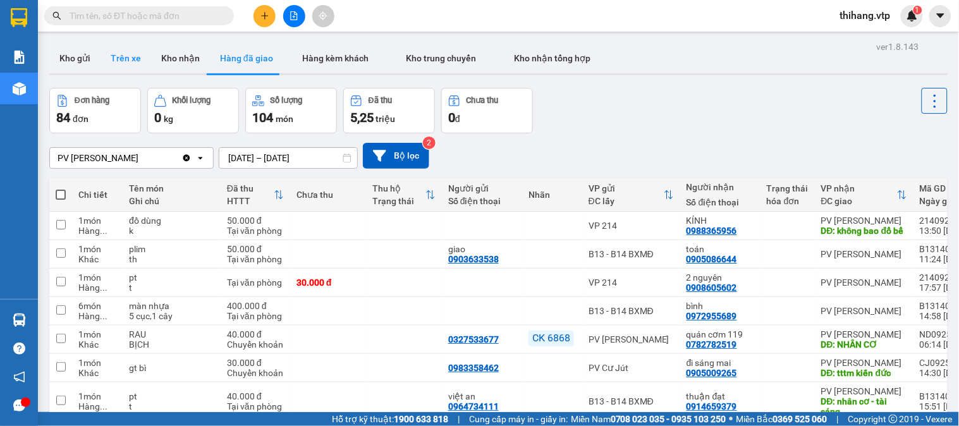
click at [126, 64] on button "Trên xe" at bounding box center [126, 58] width 51 height 30
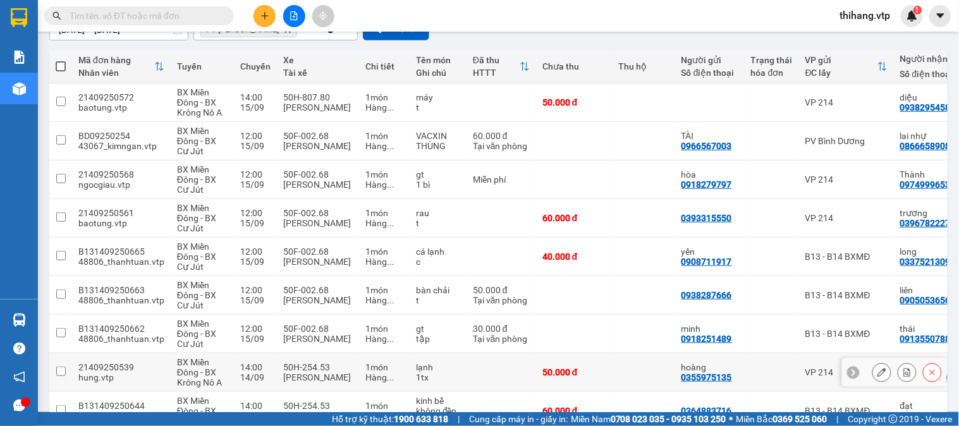
scroll to position [204, 0]
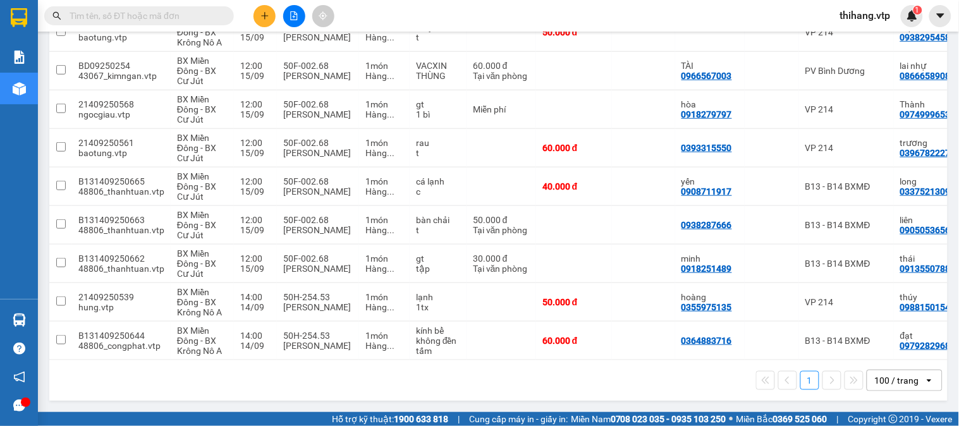
click at [164, 15] on input "text" at bounding box center [144, 16] width 149 height 14
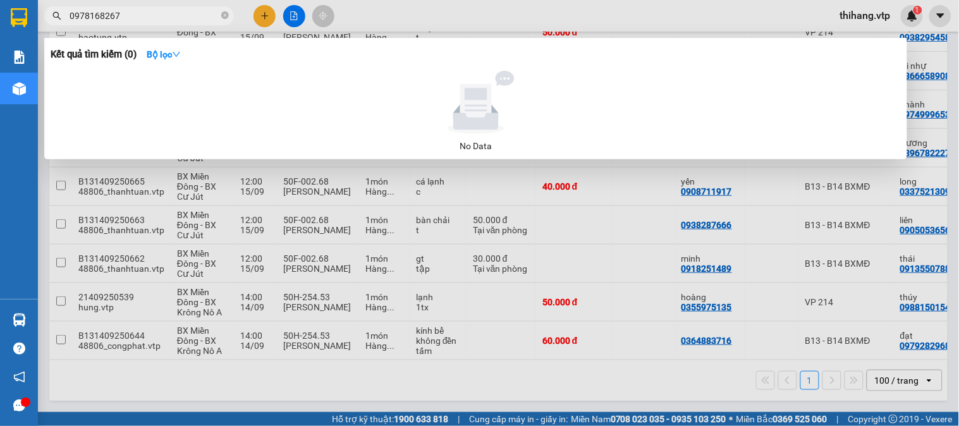
type input "0978168267"
drag, startPoint x: 143, startPoint y: 11, endPoint x: 68, endPoint y: 14, distance: 75.9
click at [68, 14] on span "0978168267" at bounding box center [139, 15] width 190 height 19
